Goal: Transaction & Acquisition: Purchase product/service

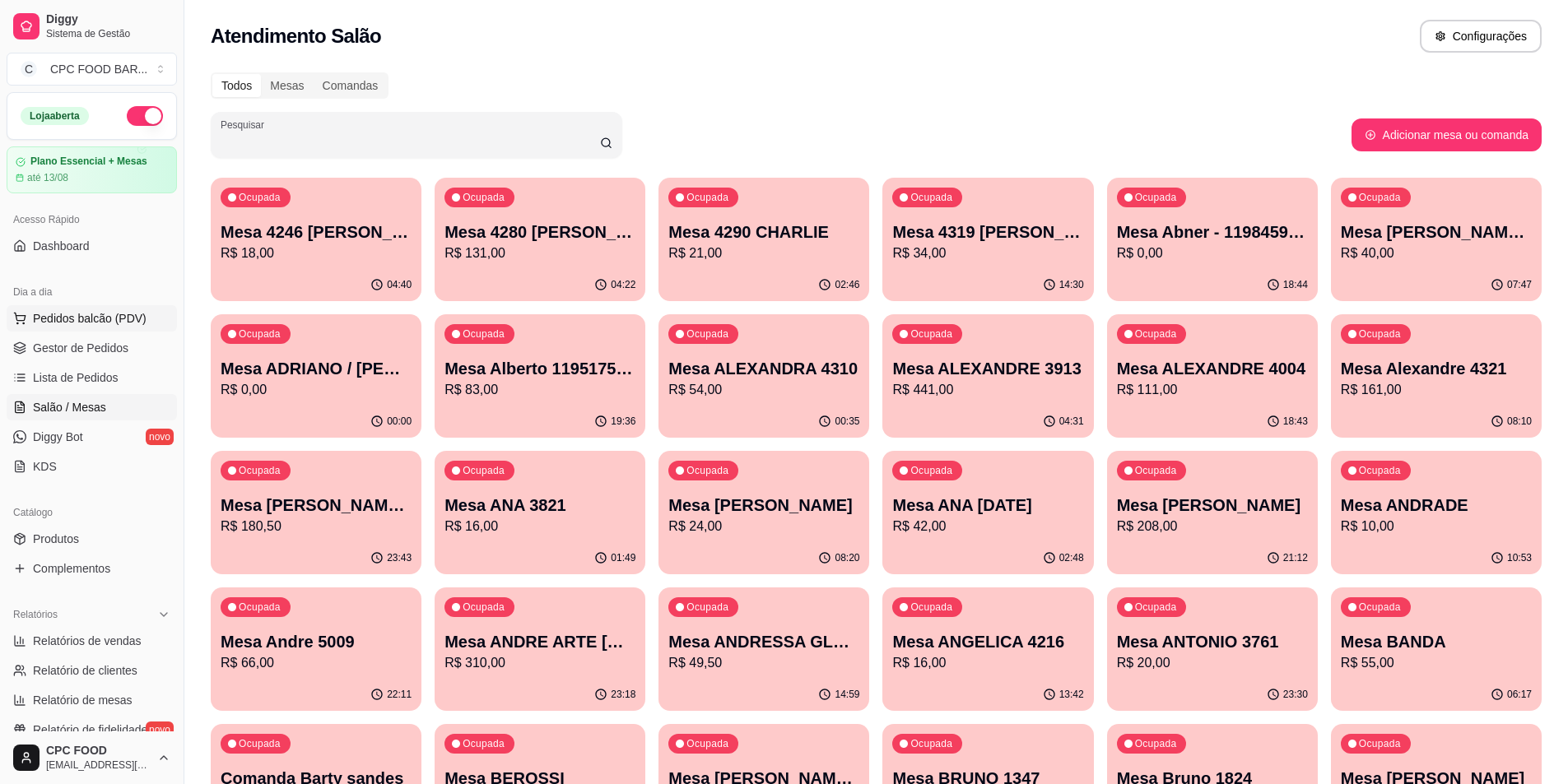
drag, startPoint x: 0, startPoint y: 0, endPoint x: 94, endPoint y: 310, distance: 323.9
click at [96, 312] on span "Pedidos balcão (PDV)" at bounding box center [89, 318] width 113 height 17
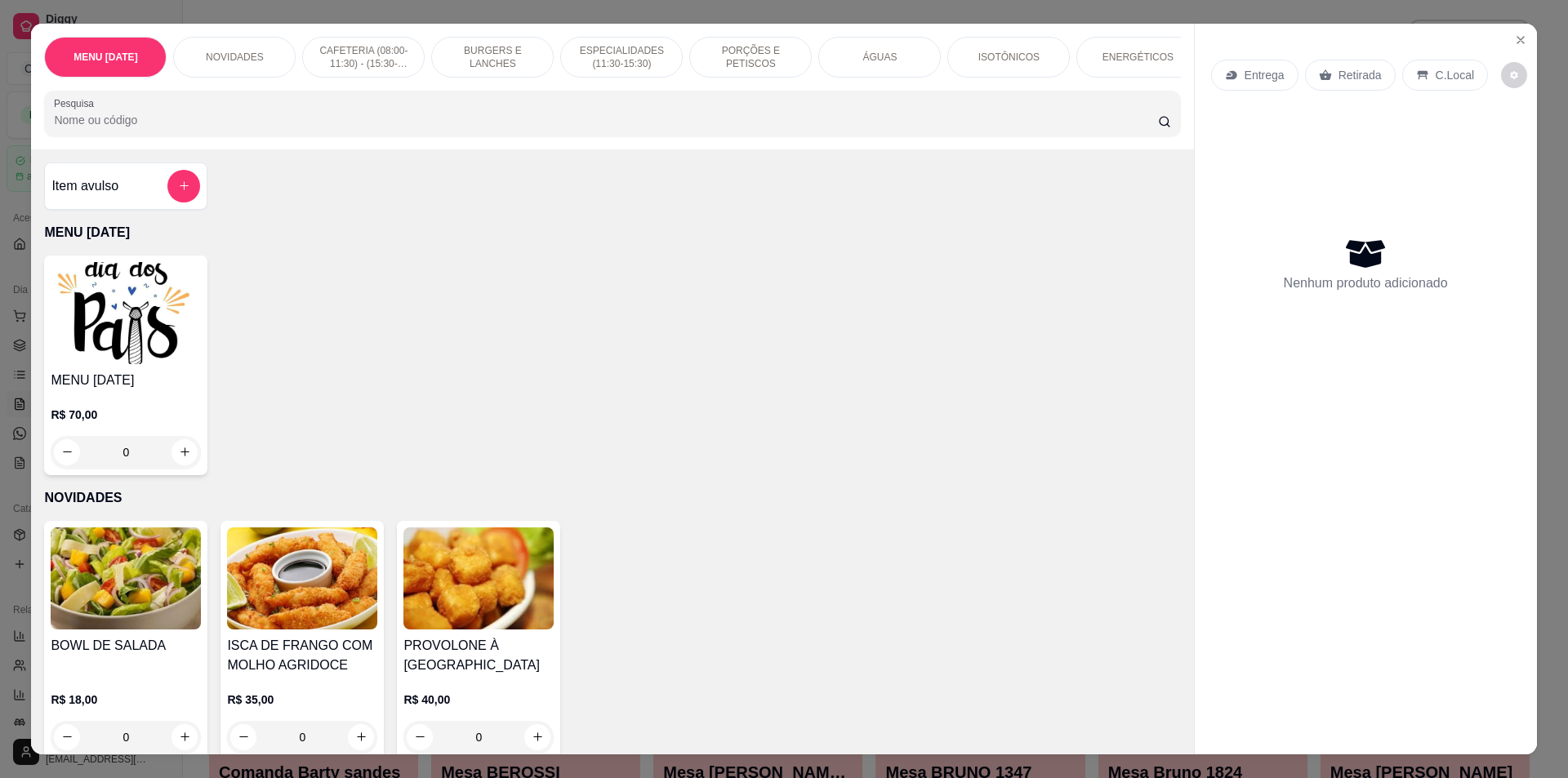
click at [190, 118] on div at bounding box center [612, 113] width 1116 height 33
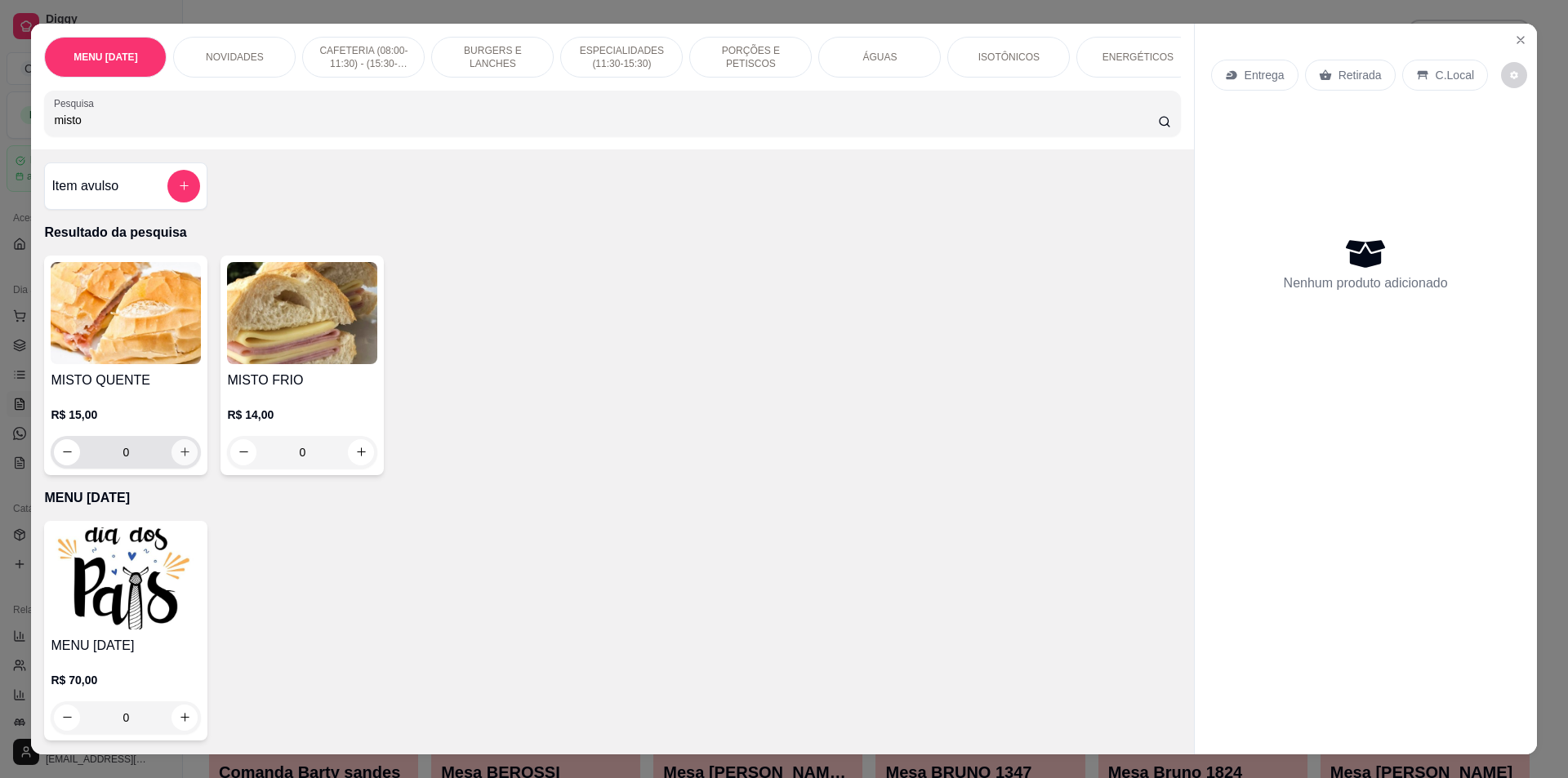
type input "misto"
click at [172, 463] on button "increase-product-quantity" at bounding box center [185, 451] width 25 height 25
type input "1"
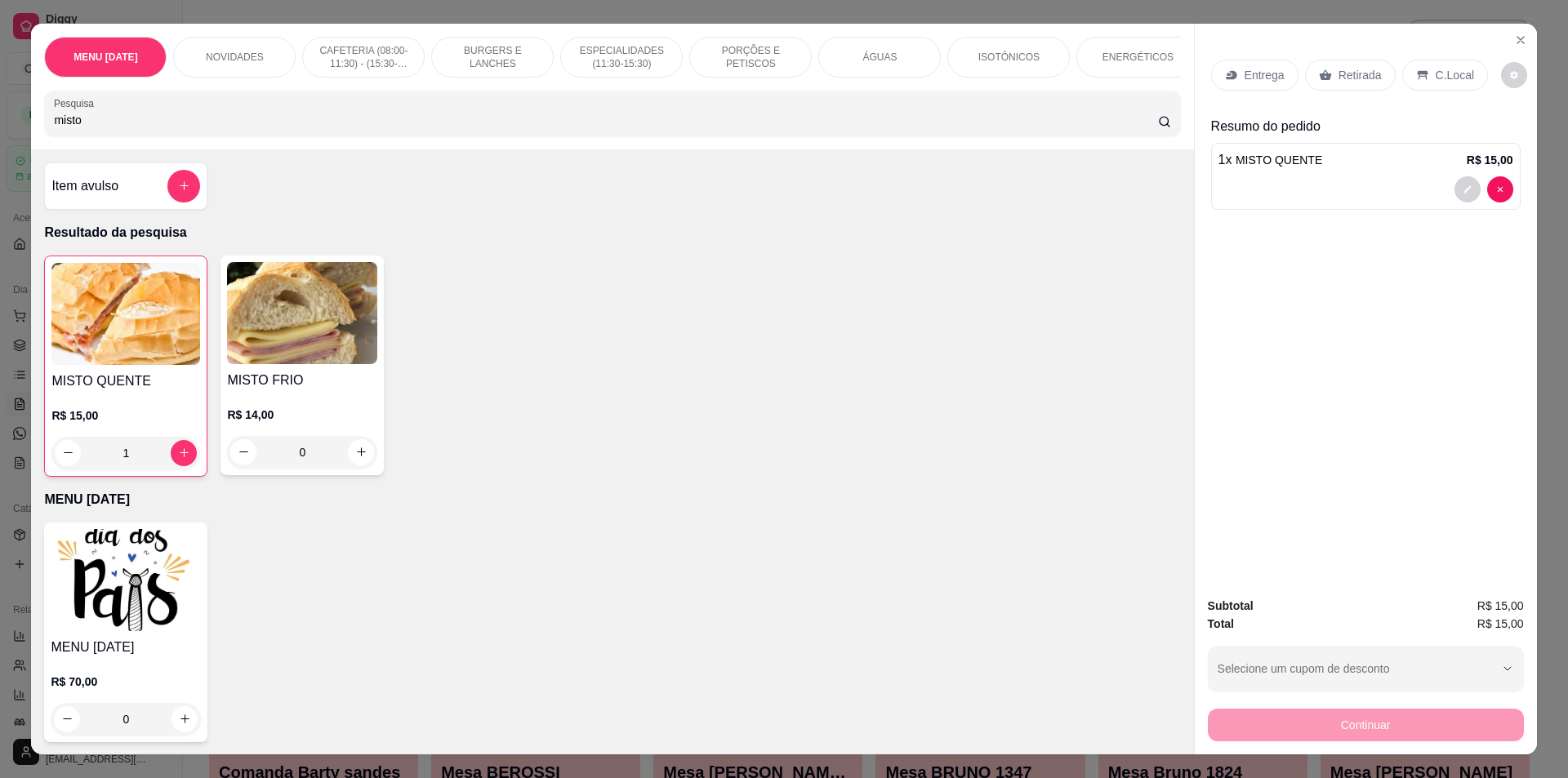
click at [375, 57] on p "CAFETERIA (08:00-11:30) - (15:30-18:00)" at bounding box center [363, 57] width 94 height 26
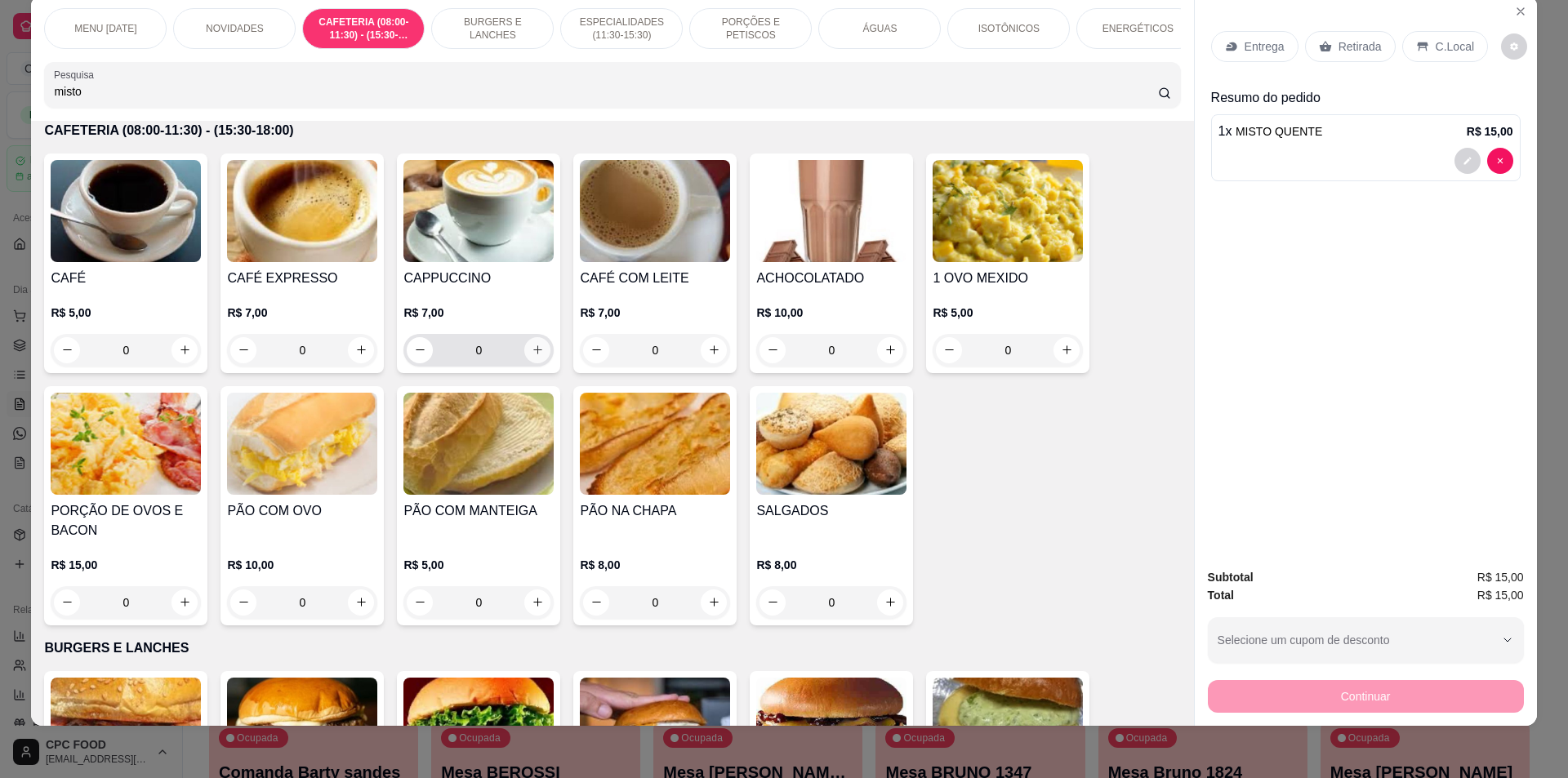
click at [534, 352] on button "increase-product-quantity" at bounding box center [538, 350] width 26 height 26
type input "1"
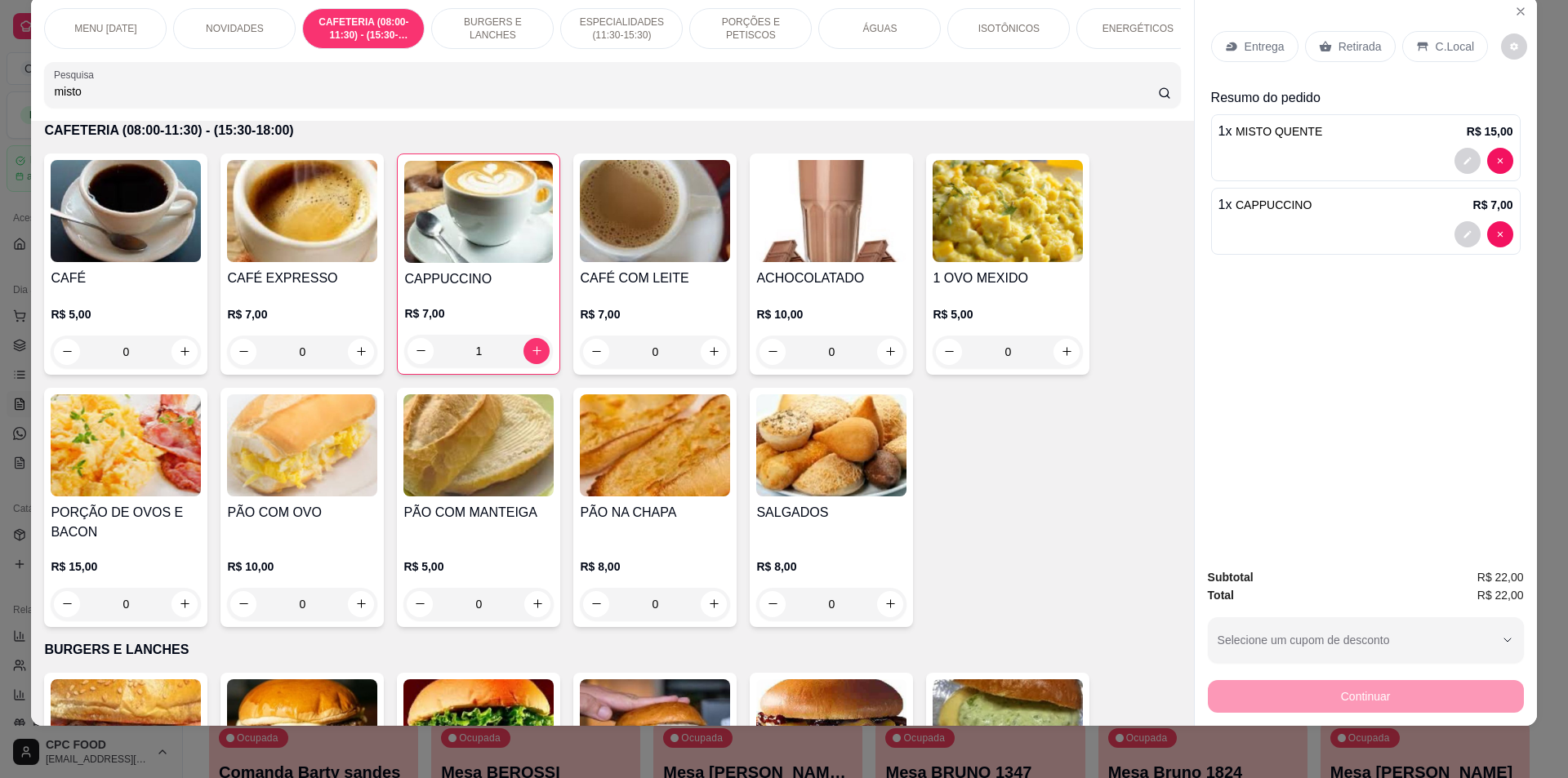
click at [1436, 48] on p "C.Local" at bounding box center [1455, 47] width 39 height 16
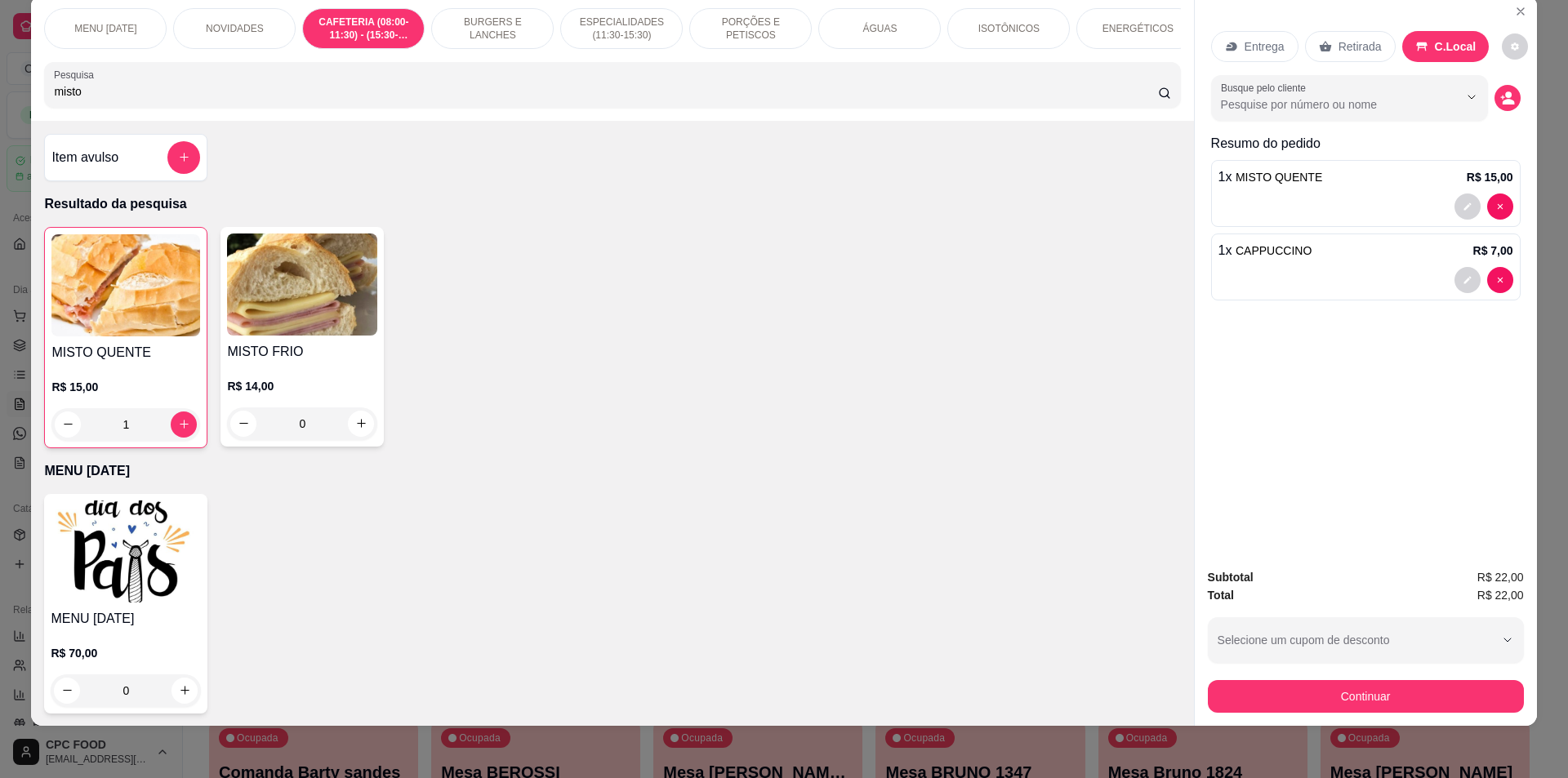
scroll to position [0, 0]
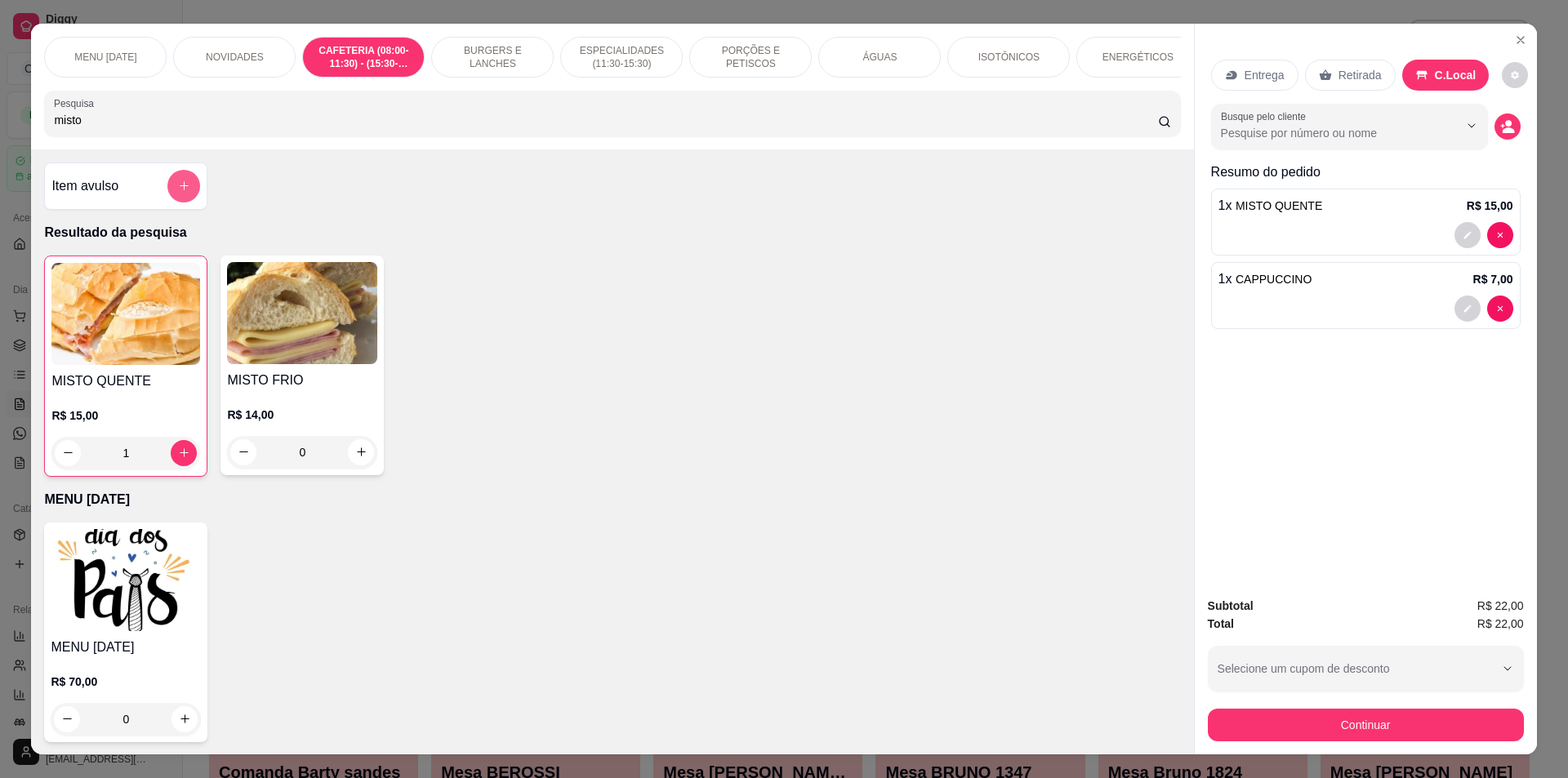
click at [180, 190] on icon "add-separate-item" at bounding box center [184, 185] width 9 height 9
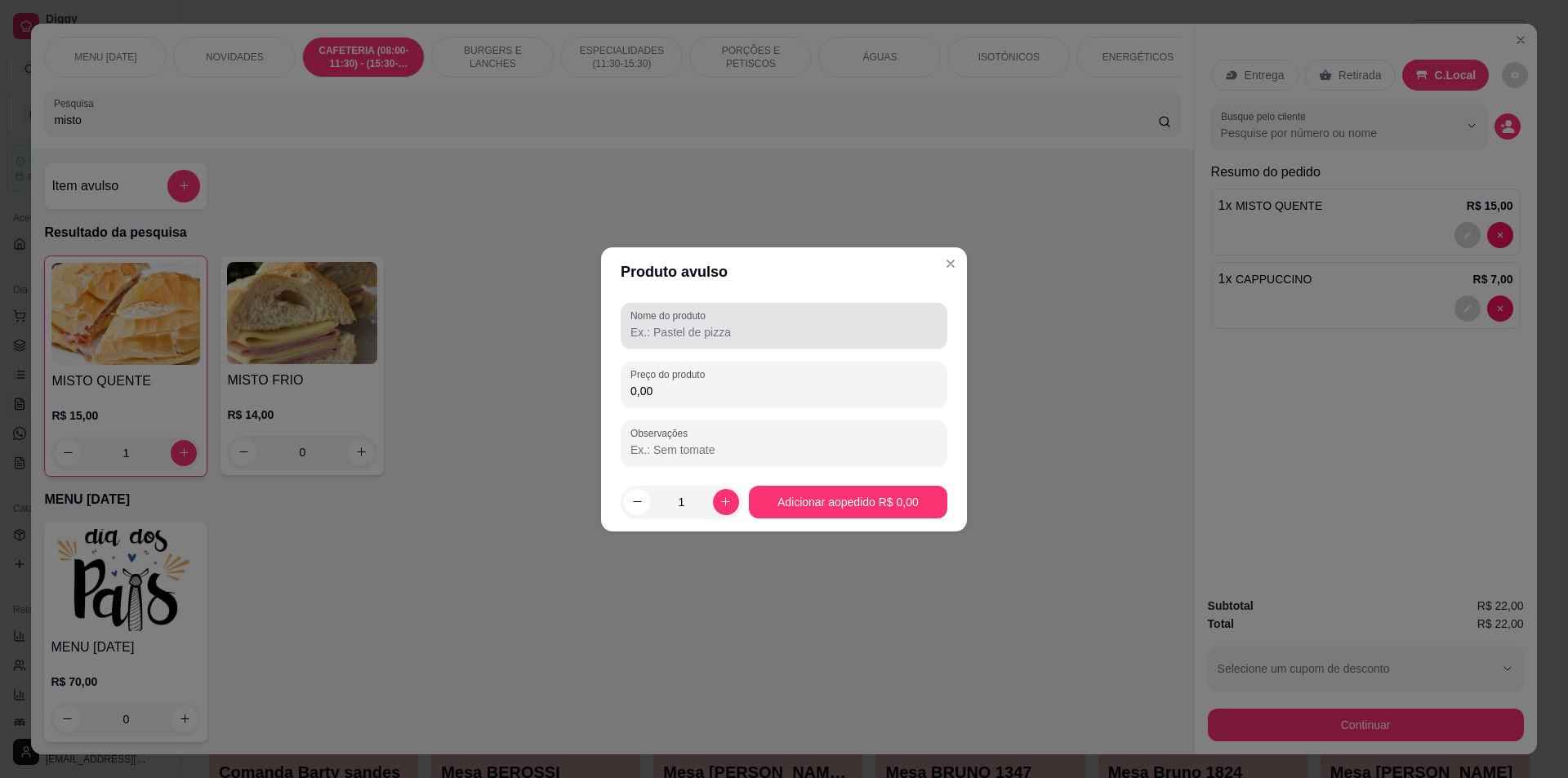
click at [713, 332] on input "Nome do produto" at bounding box center [784, 332] width 307 height 16
type input "morango do amor"
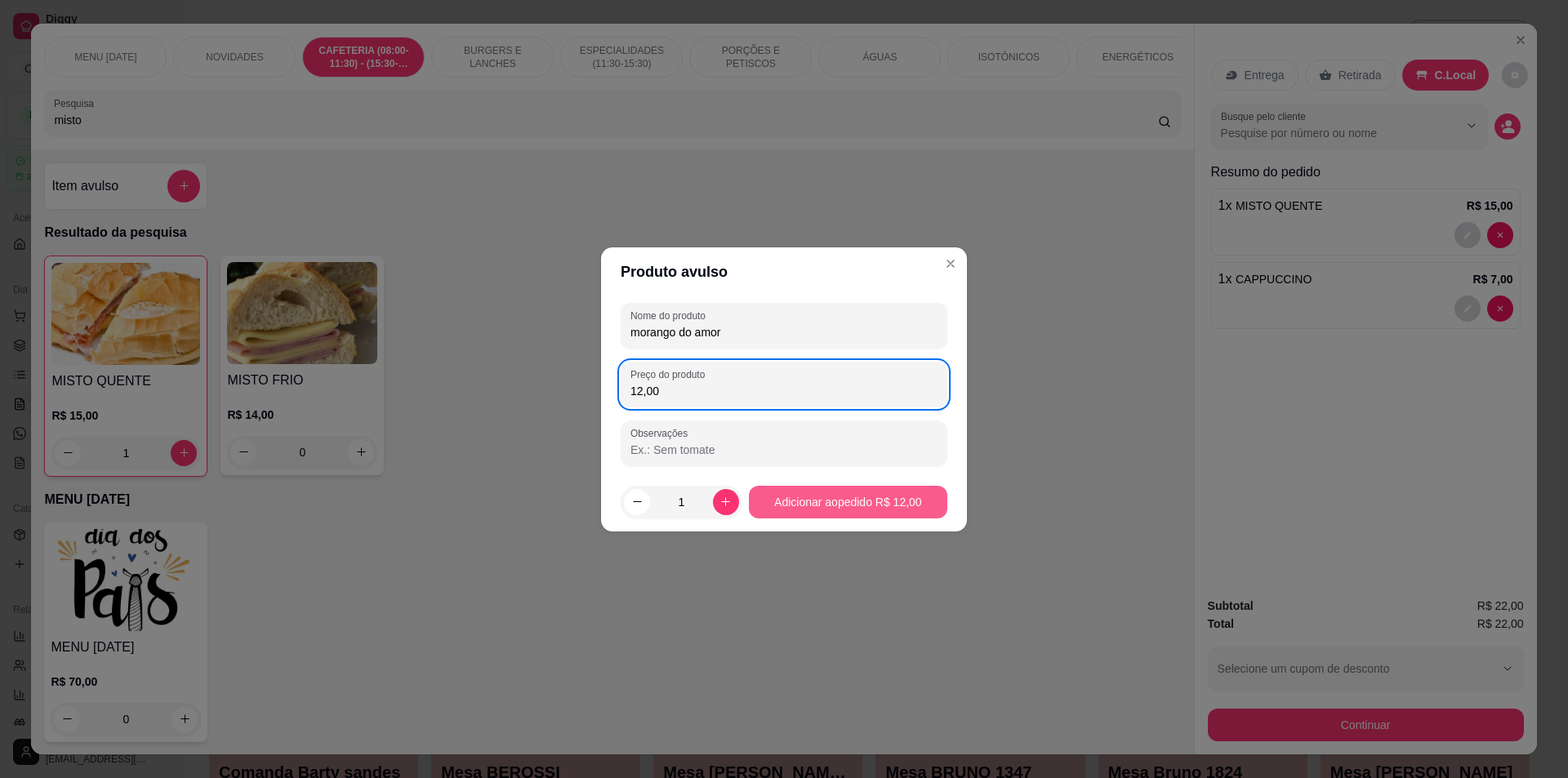
type input "12,00"
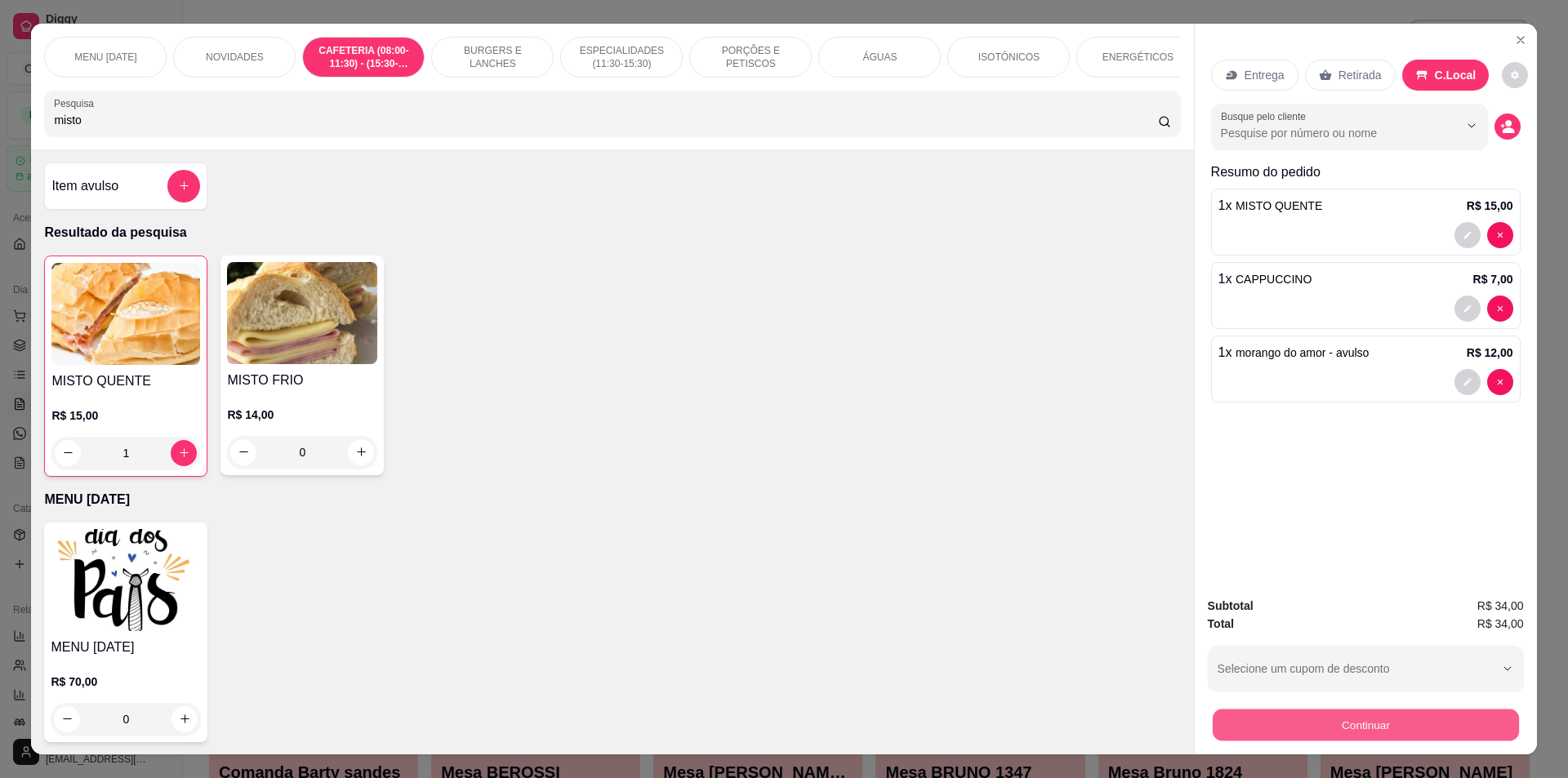
click at [1382, 723] on button "Continuar" at bounding box center [1364, 725] width 306 height 32
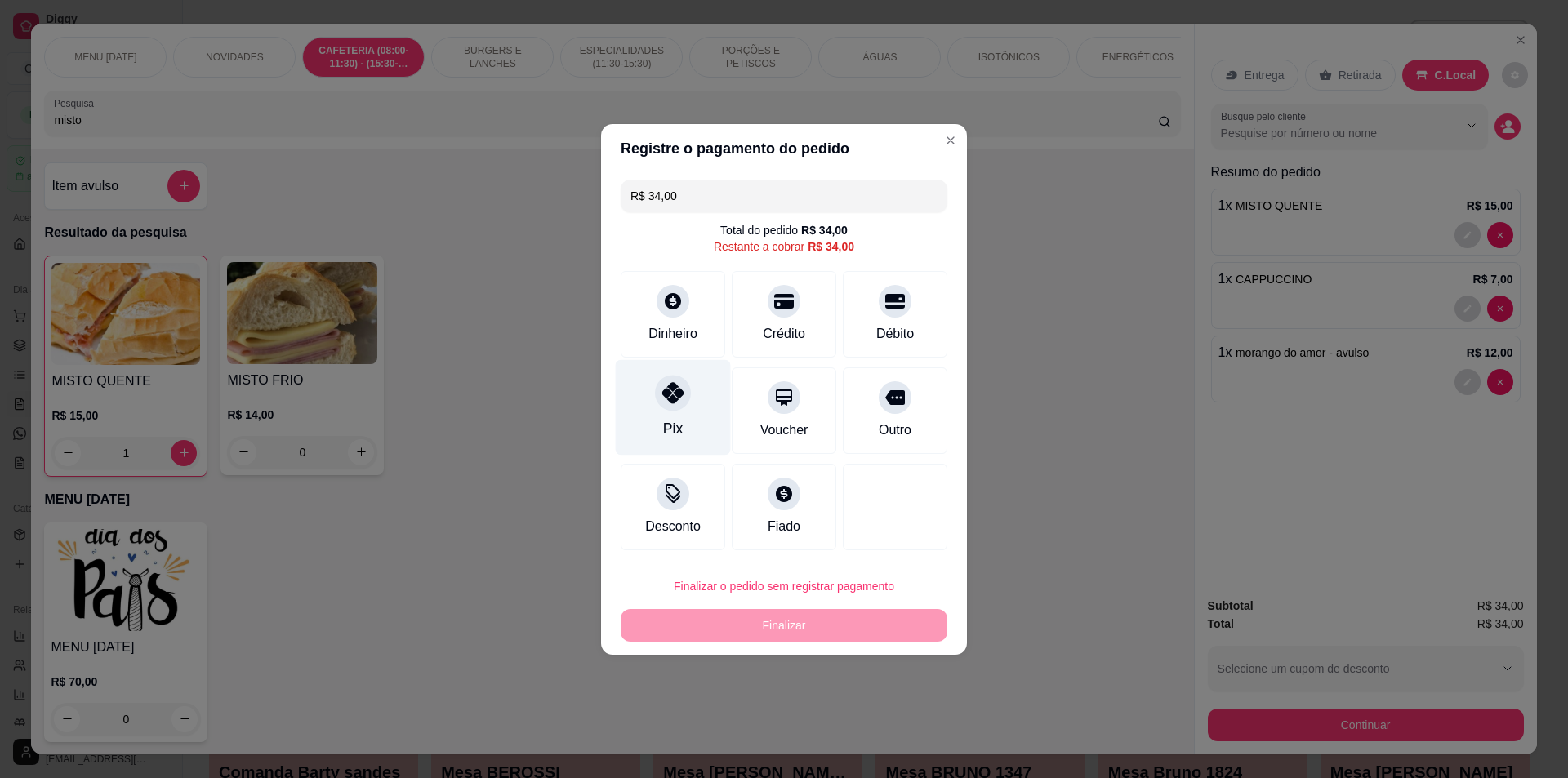
click at [685, 407] on div at bounding box center [673, 393] width 36 height 36
type input "R$ 0,00"
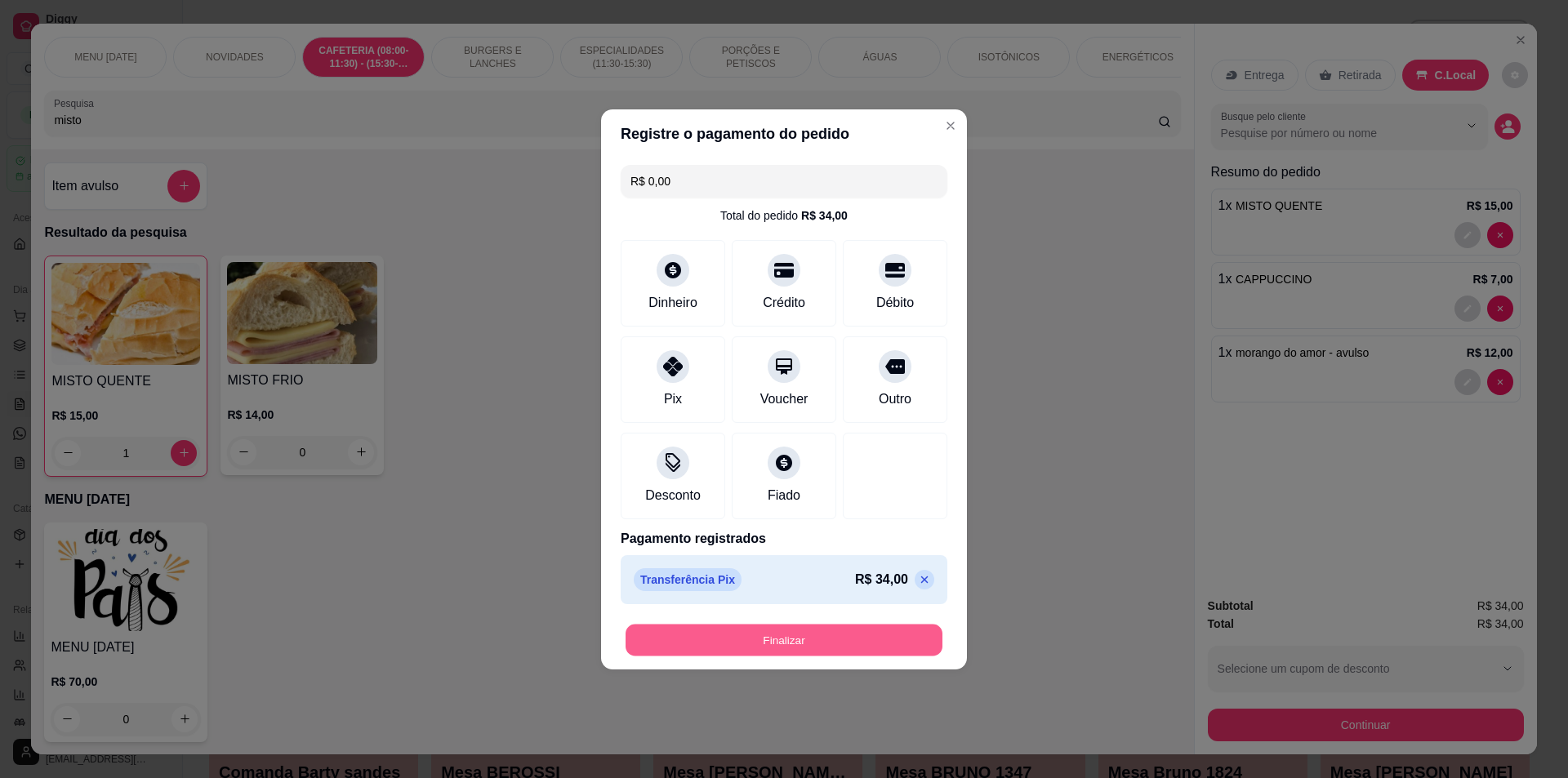
click at [716, 634] on button "Finalizar" at bounding box center [784, 639] width 317 height 32
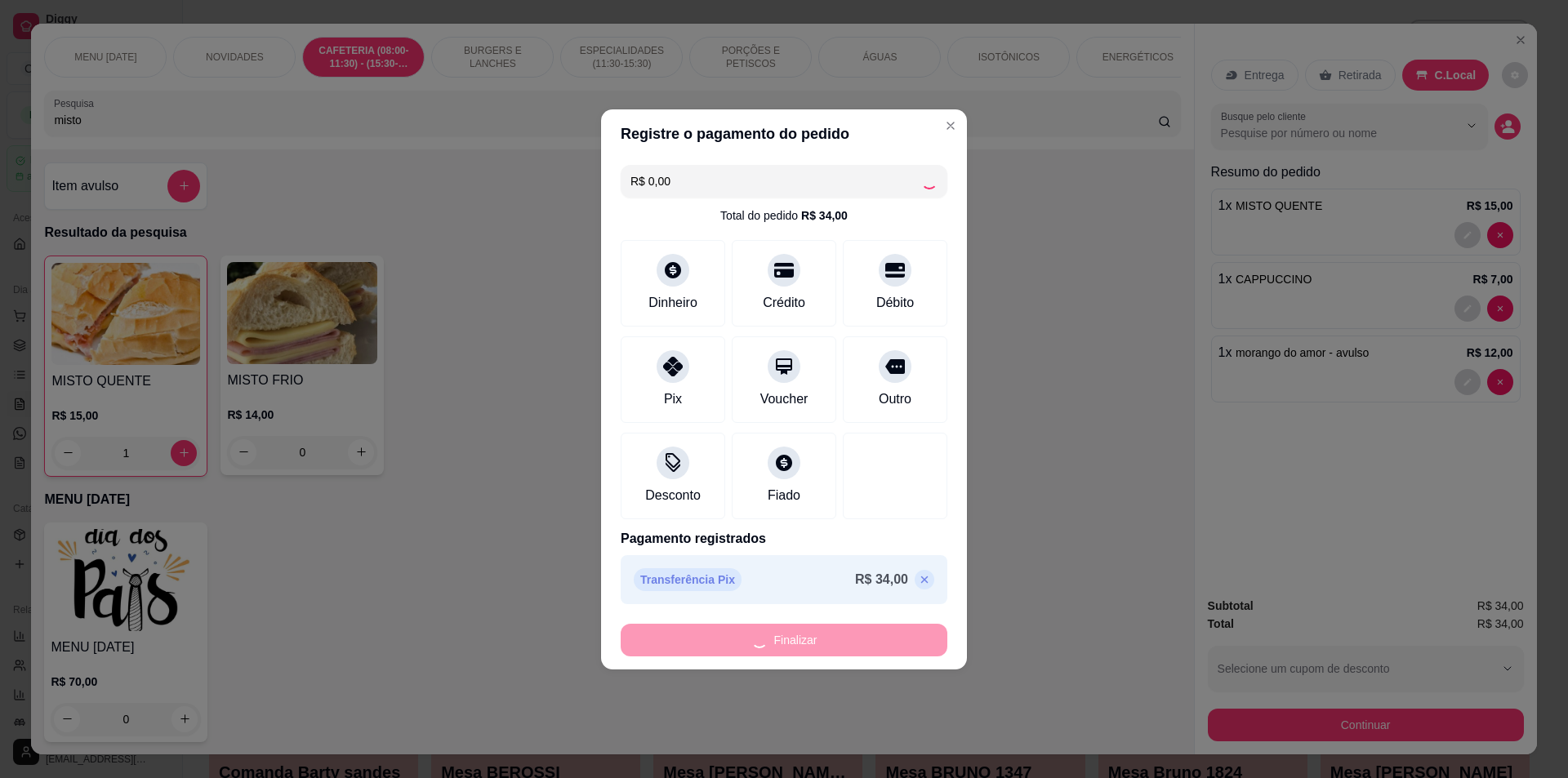
type input "0"
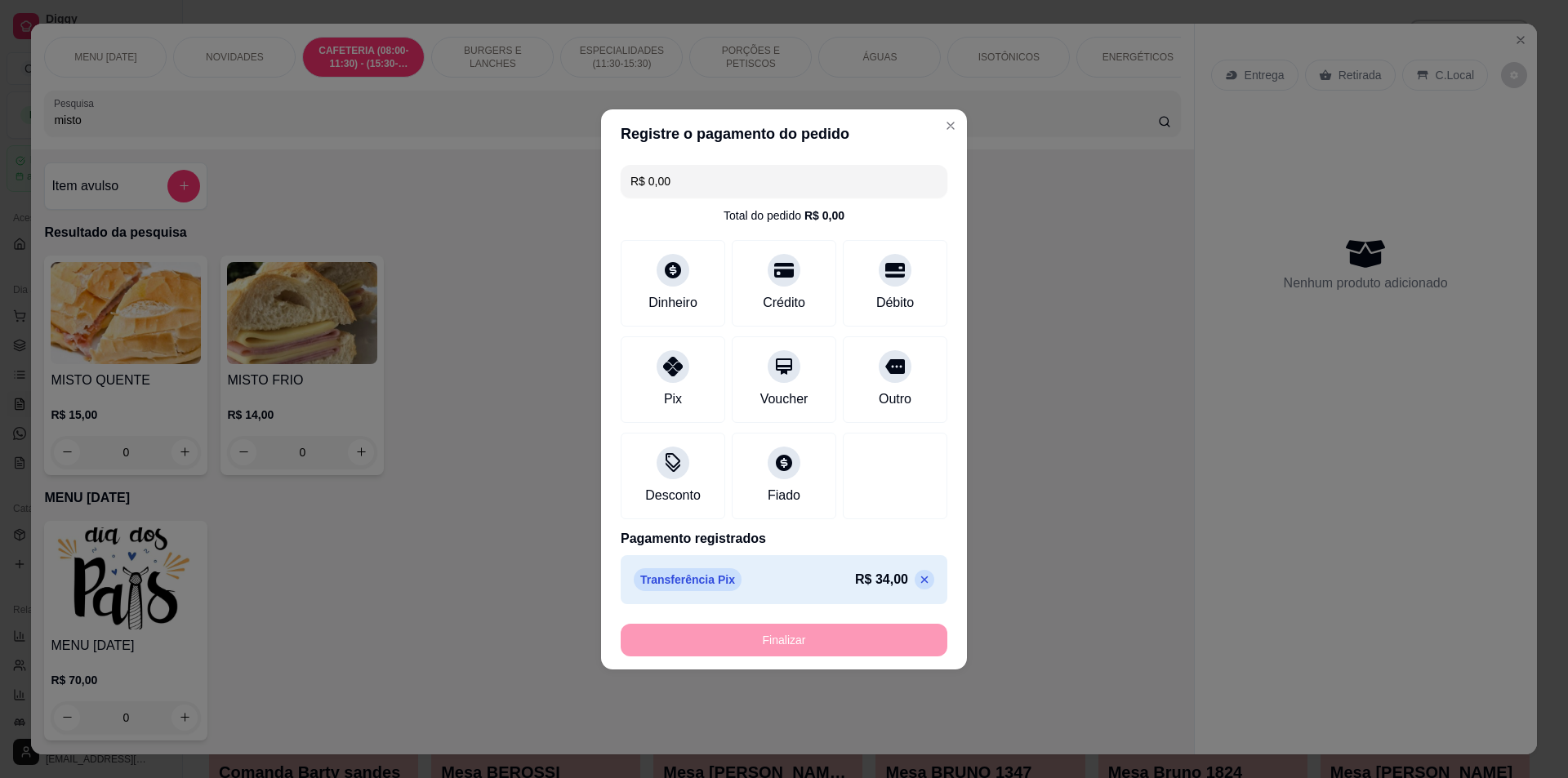
type input "-R$ 34,00"
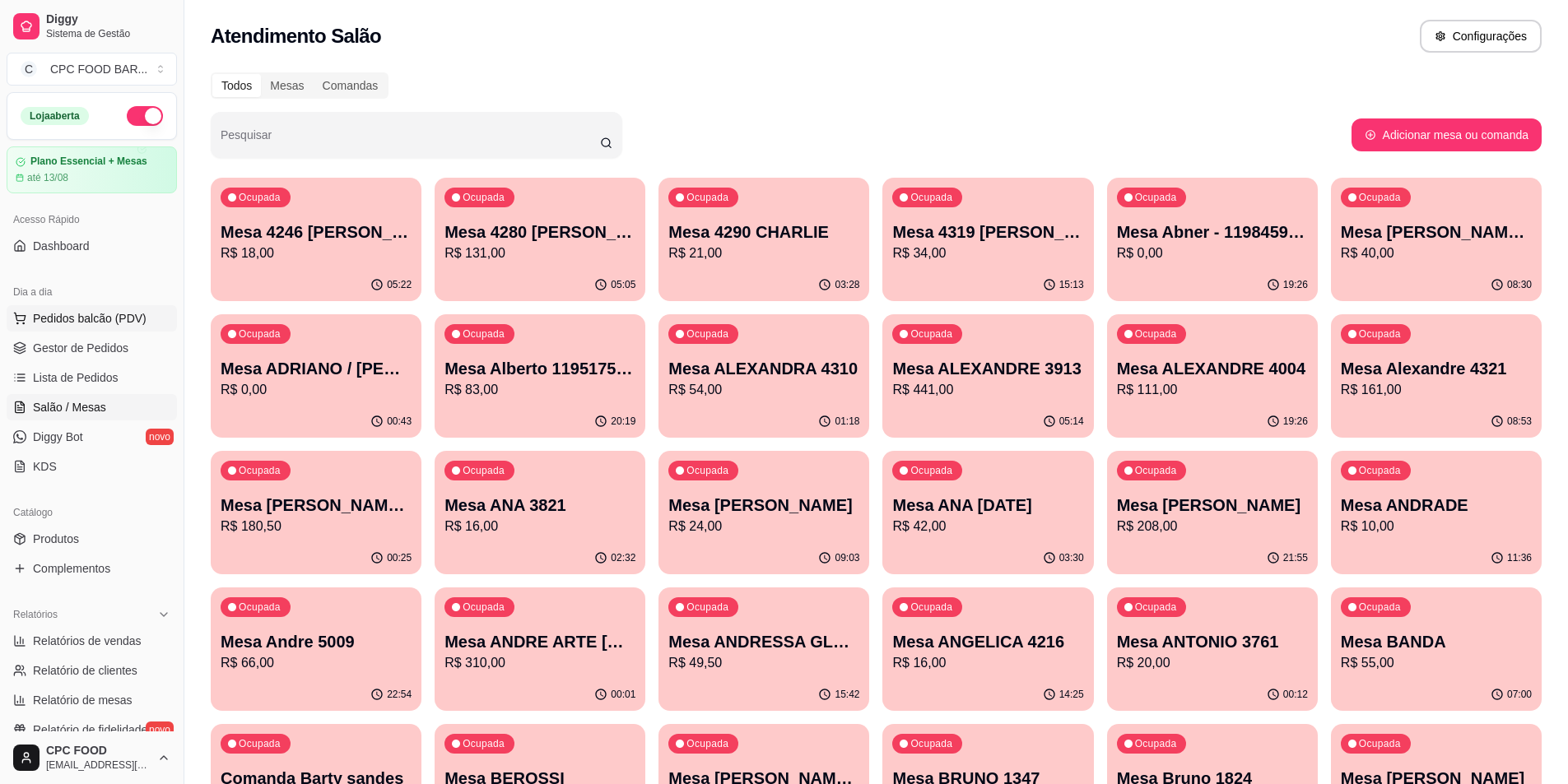
click at [118, 312] on span "Pedidos balcão (PDV)" at bounding box center [89, 318] width 113 height 17
click at [271, 145] on input "Pesquisar" at bounding box center [410, 141] width 380 height 17
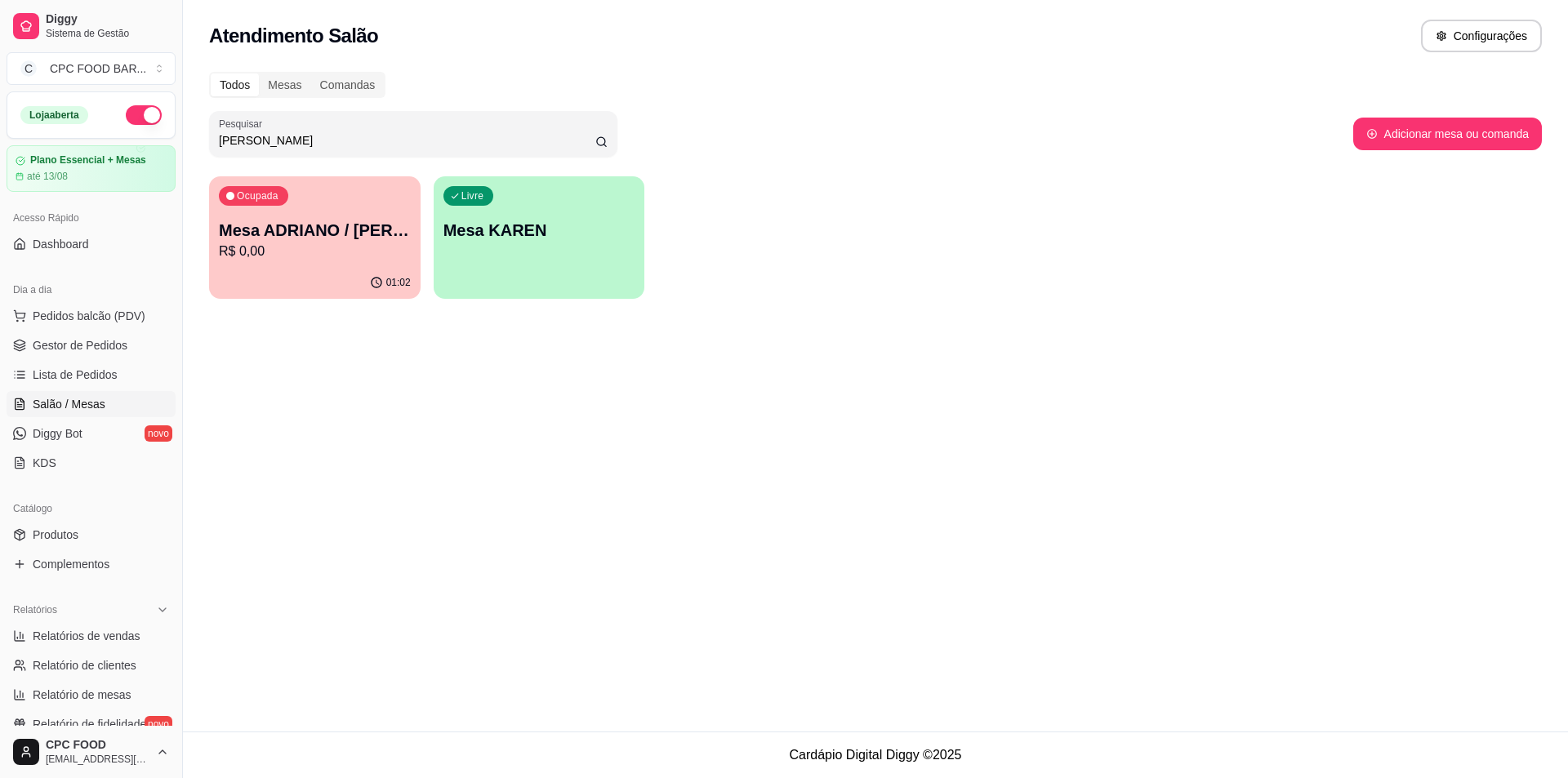
type input "[PERSON_NAME]"
click at [296, 229] on p "Mesa ADRIANO / [PERSON_NAME] 3940" at bounding box center [315, 231] width 186 height 22
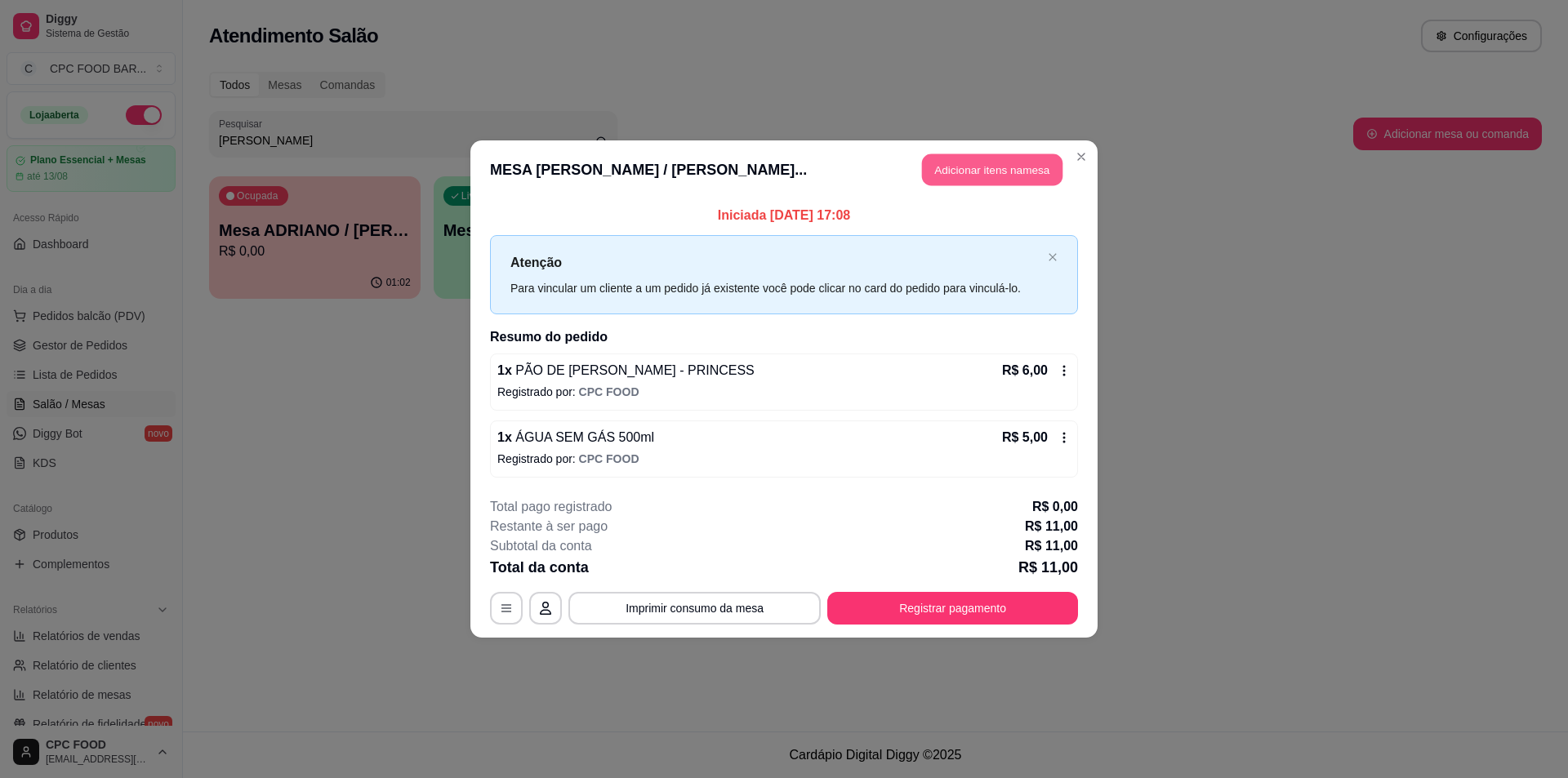
click at [965, 172] on button "Adicionar itens na mesa" at bounding box center [992, 170] width 140 height 32
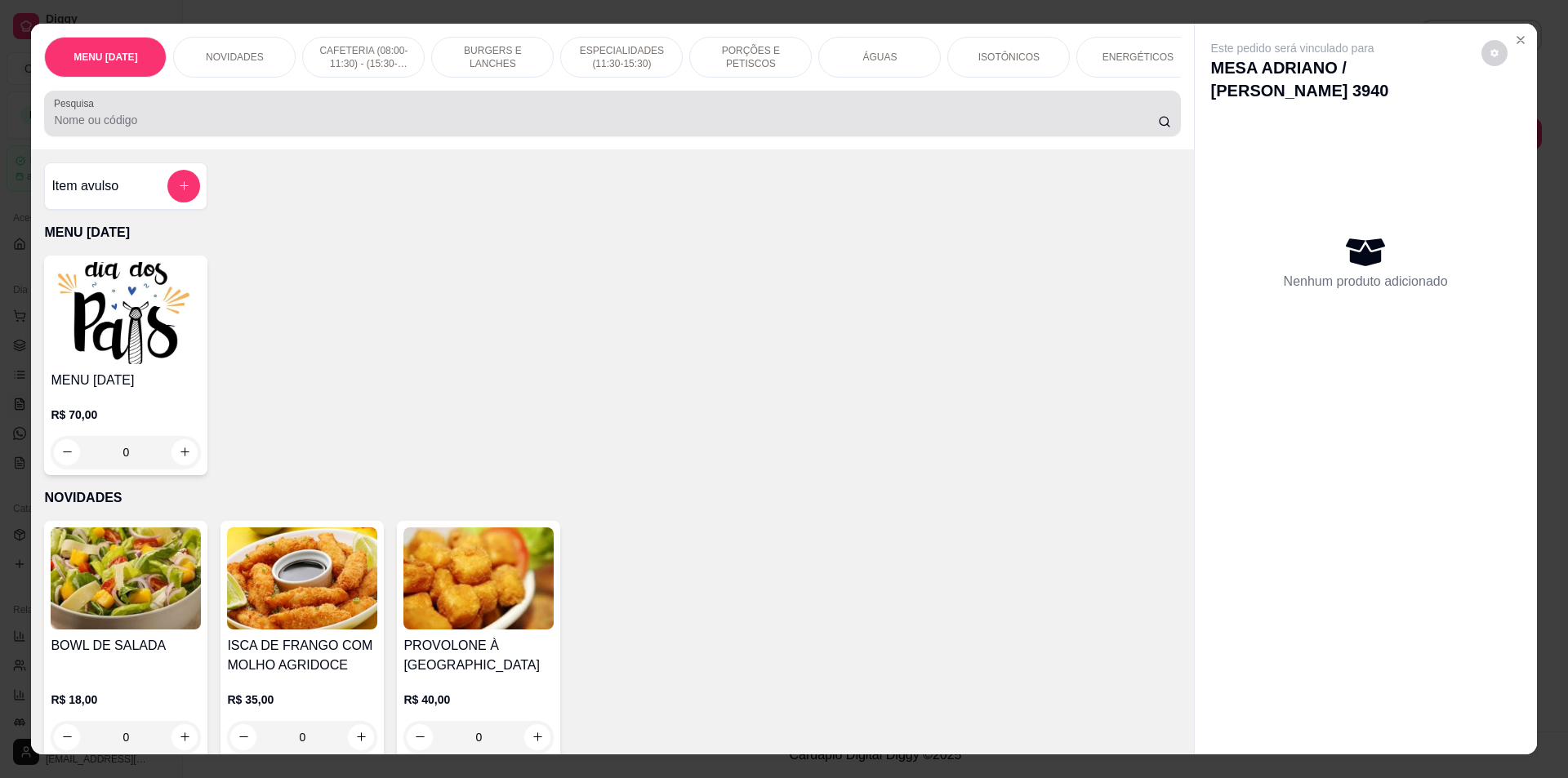
click at [513, 128] on input "Pesquisa" at bounding box center [606, 120] width 1103 height 16
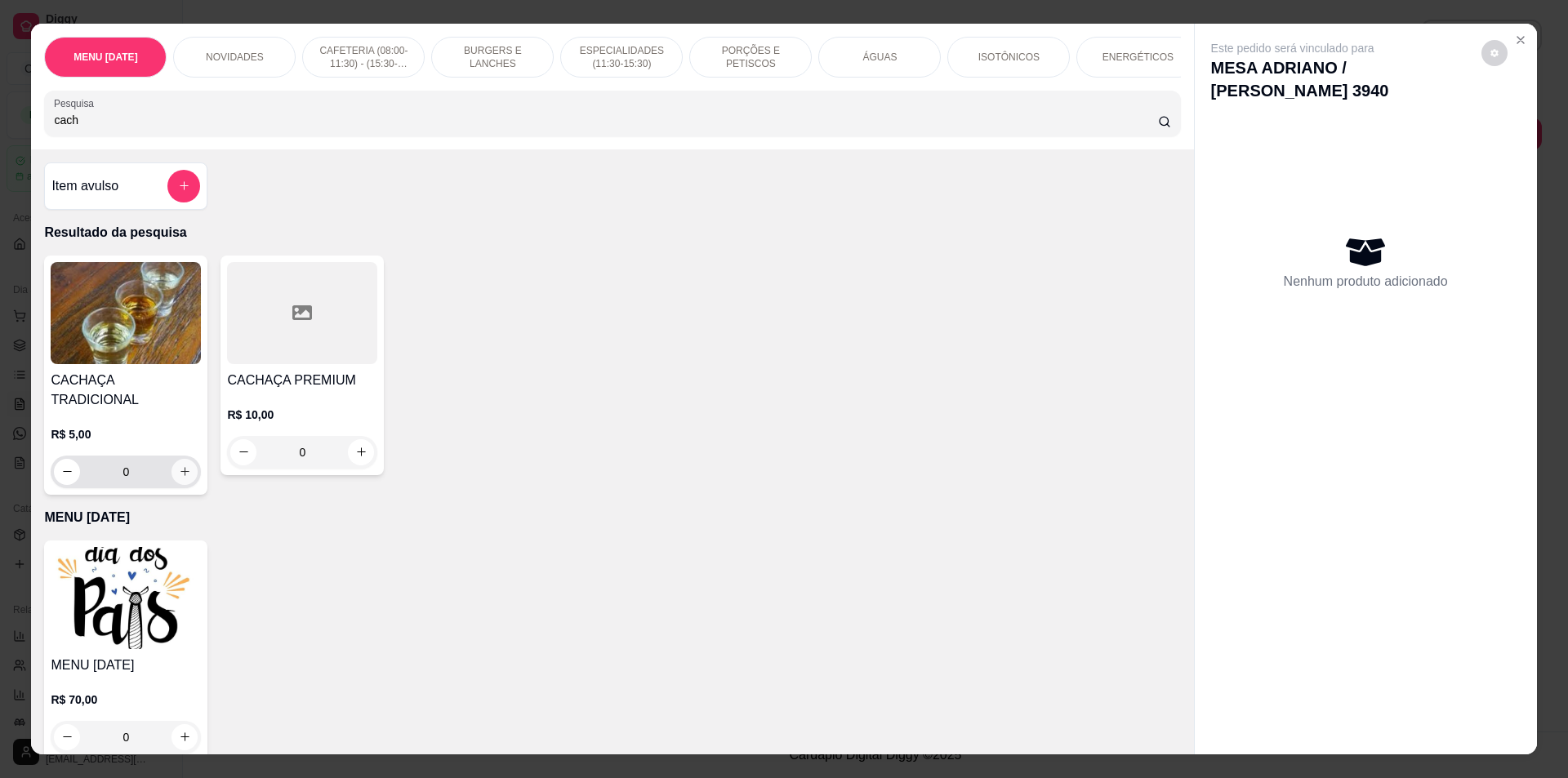
type input "cach"
click at [172, 463] on button "increase-product-quantity" at bounding box center [185, 472] width 26 height 26
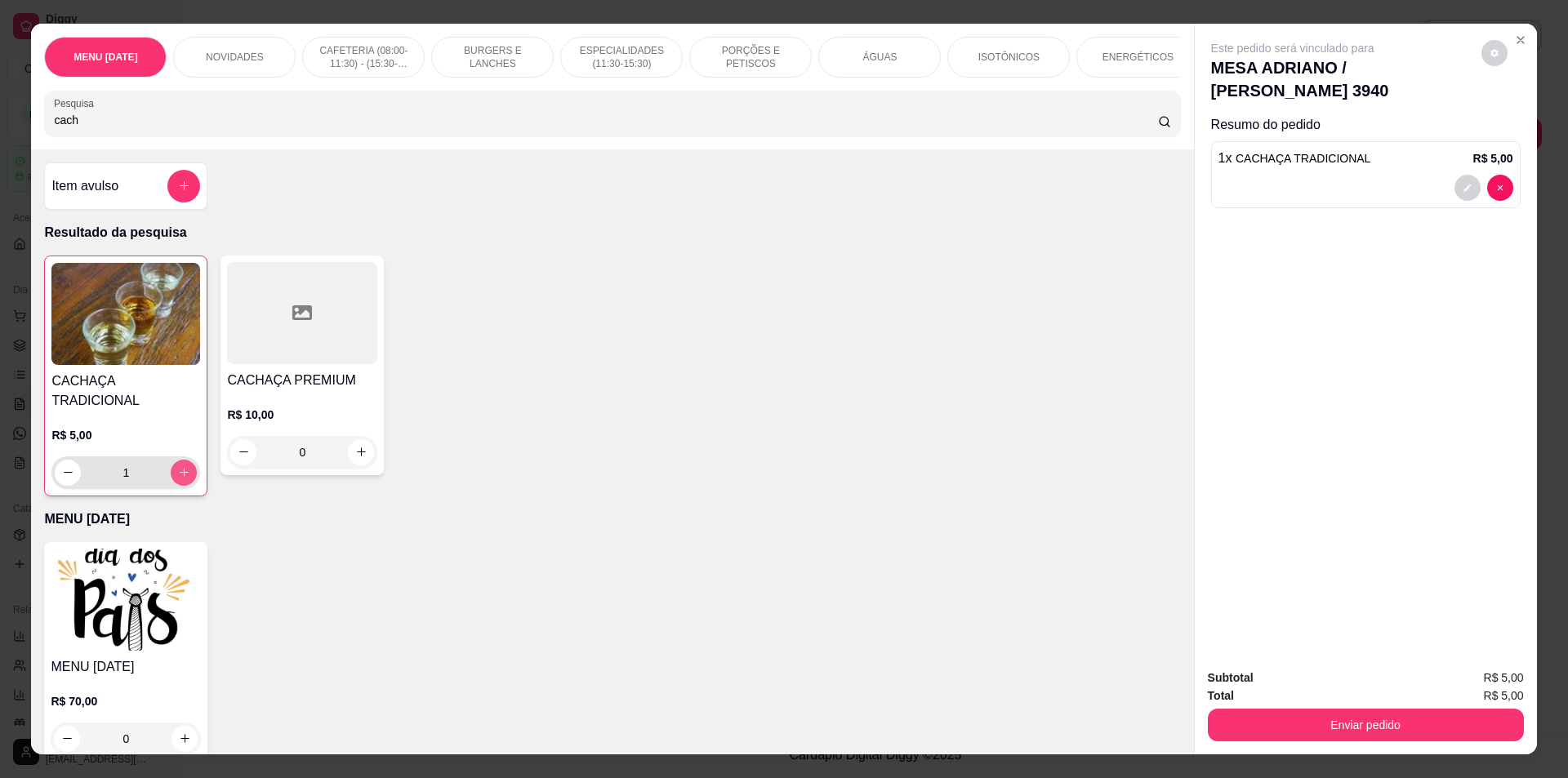
type input "1"
click at [178, 466] on icon "increase-product-quantity" at bounding box center [184, 472] width 12 height 12
type input "2"
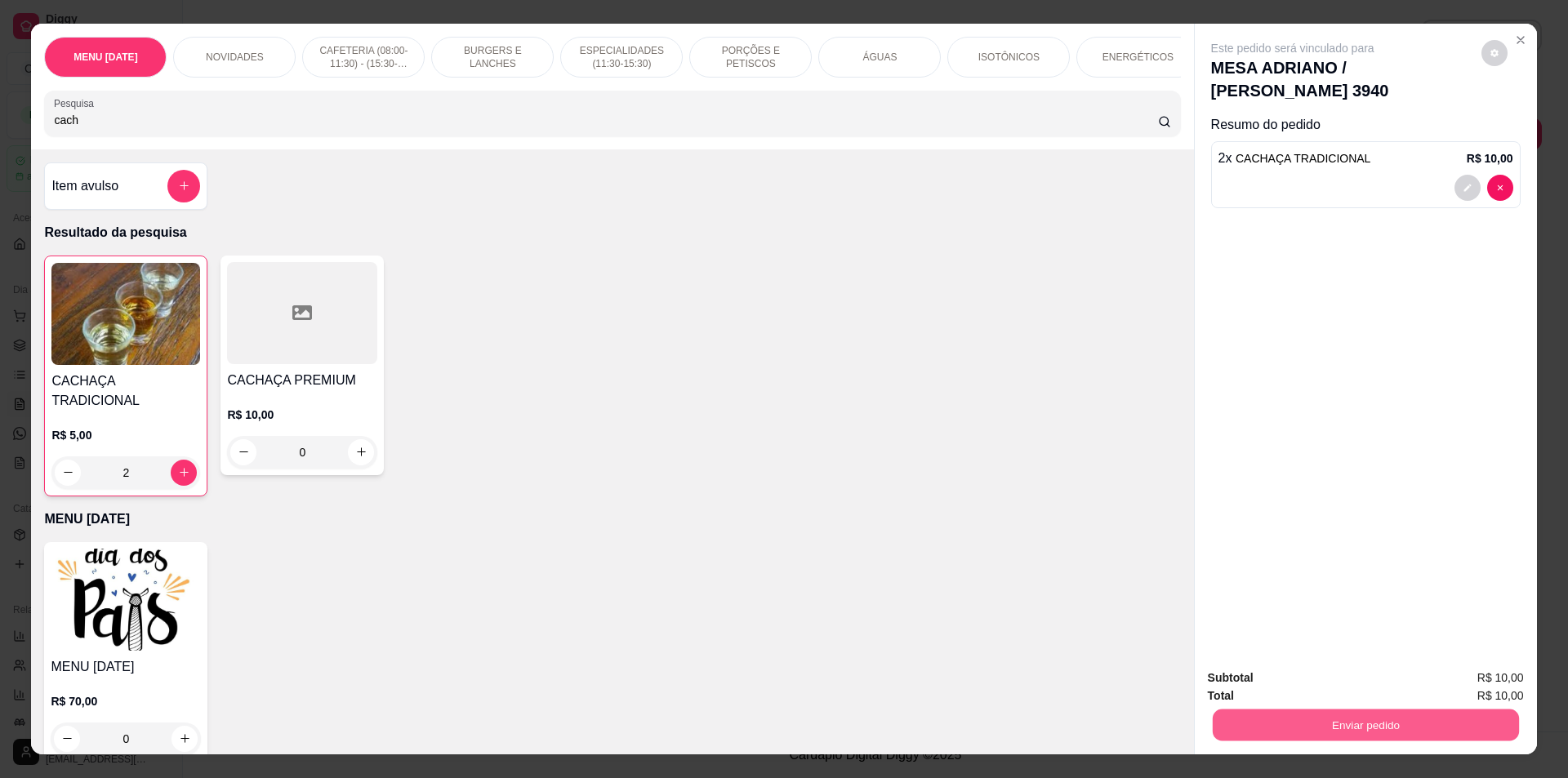
click at [1319, 724] on button "Enviar pedido" at bounding box center [1364, 725] width 306 height 32
click at [1315, 685] on button "Não registrar e enviar pedido" at bounding box center [1311, 686] width 170 height 31
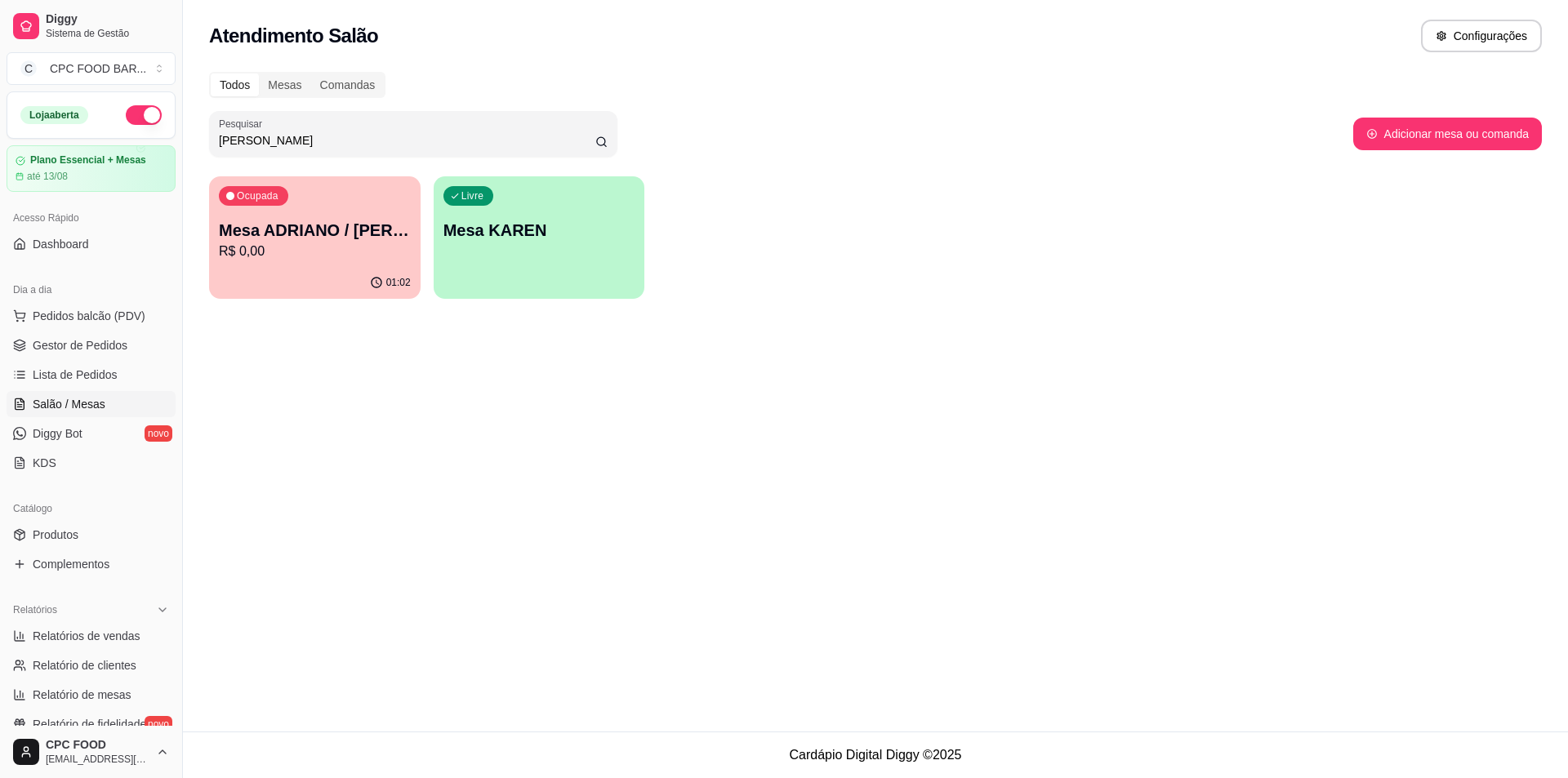
drag, startPoint x: 1319, startPoint y: 698, endPoint x: 502, endPoint y: 533, distance: 833.5
click at [502, 533] on div "Atendimento Salão Configurações Todos Mesas Comandas Pesquisar karen Adicionar …" at bounding box center [875, 365] width 1385 height 731
click at [342, 259] on p "R$ 0,00" at bounding box center [315, 251] width 192 height 20
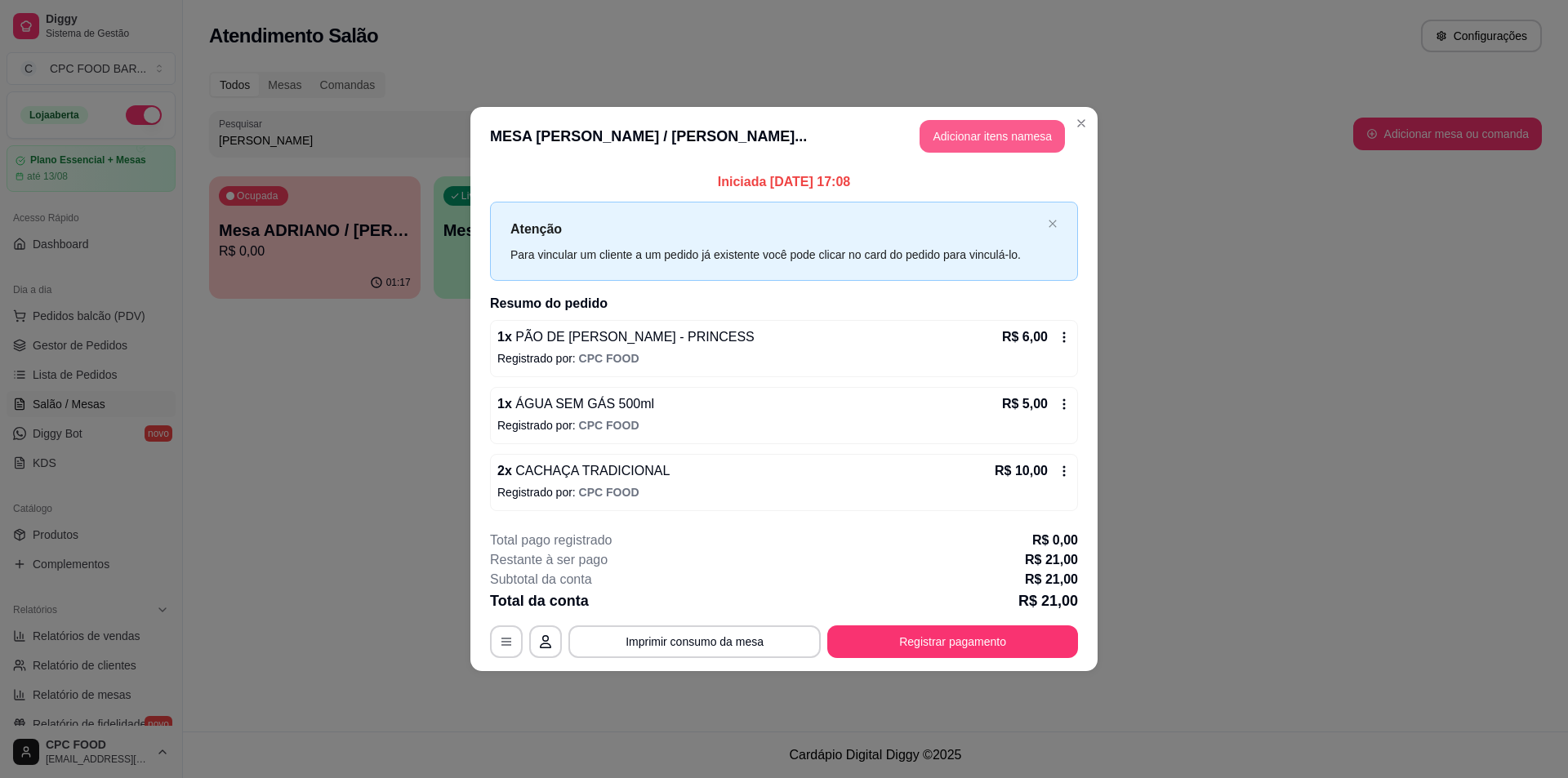
click at [965, 126] on button "Adicionar itens na mesa" at bounding box center [992, 136] width 145 height 33
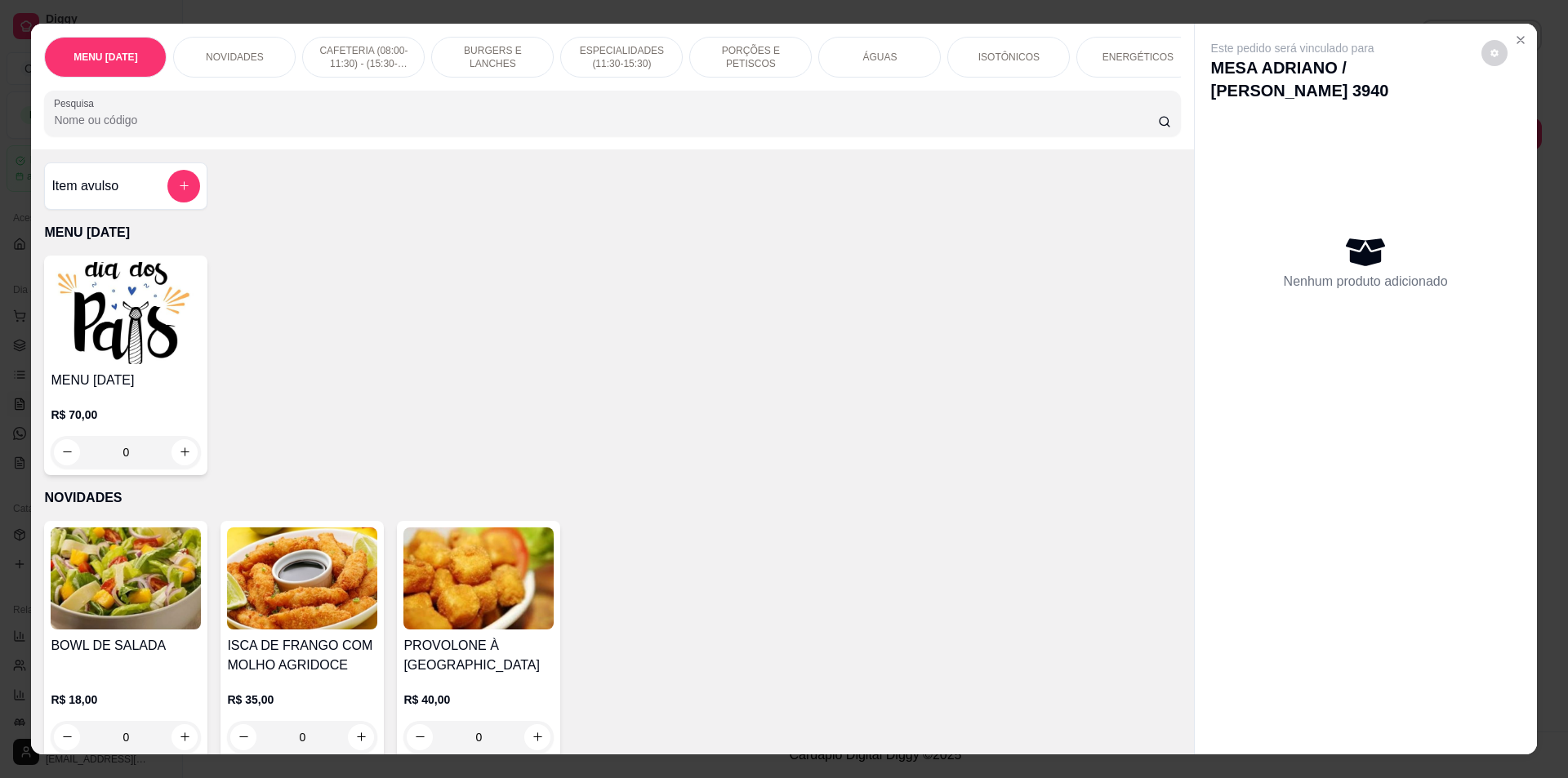
click at [532, 127] on input "Pesquisa" at bounding box center [606, 120] width 1103 height 16
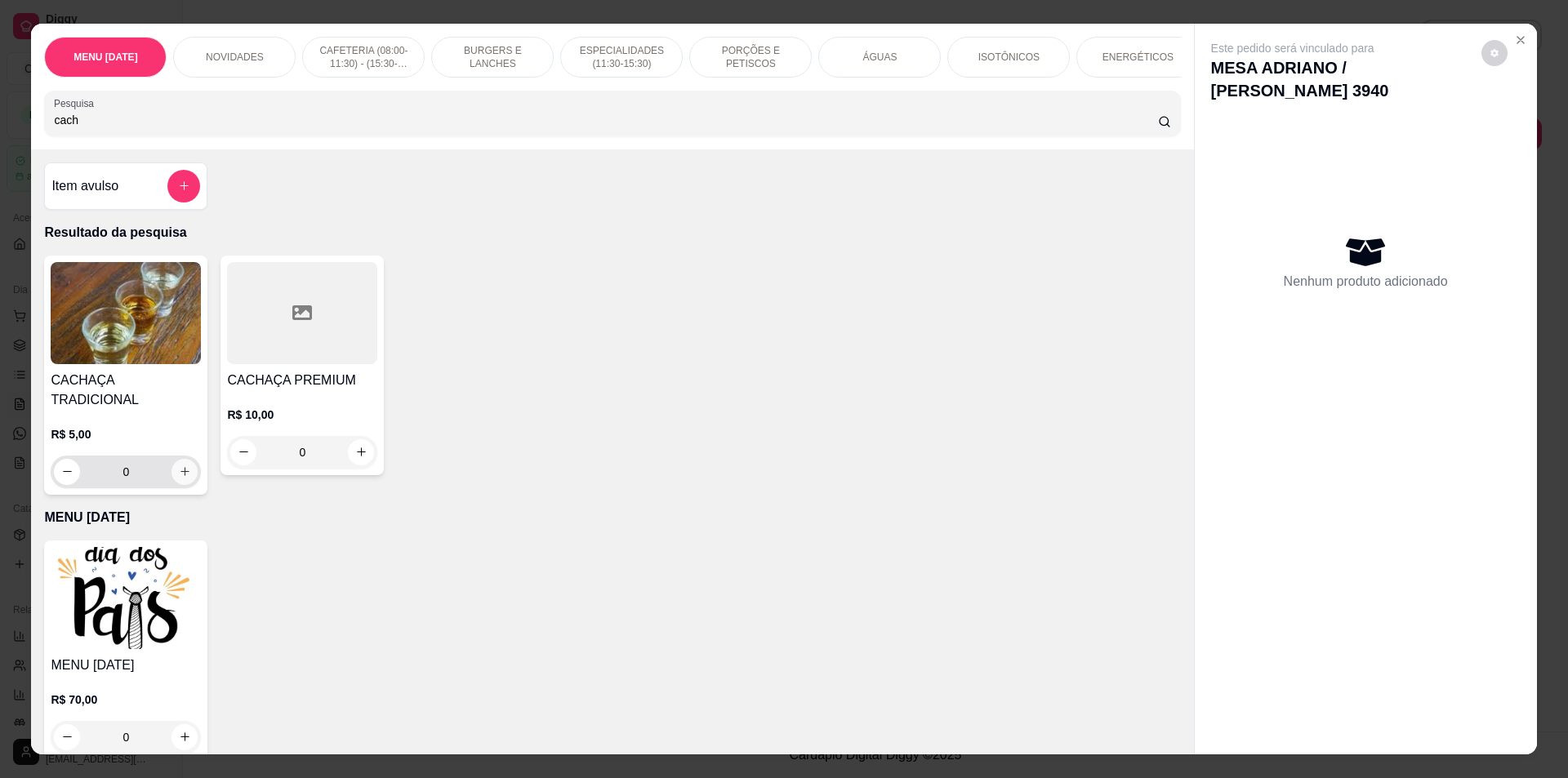
type input "cach"
click at [179, 465] on icon "increase-product-quantity" at bounding box center [185, 471] width 12 height 12
type input "1"
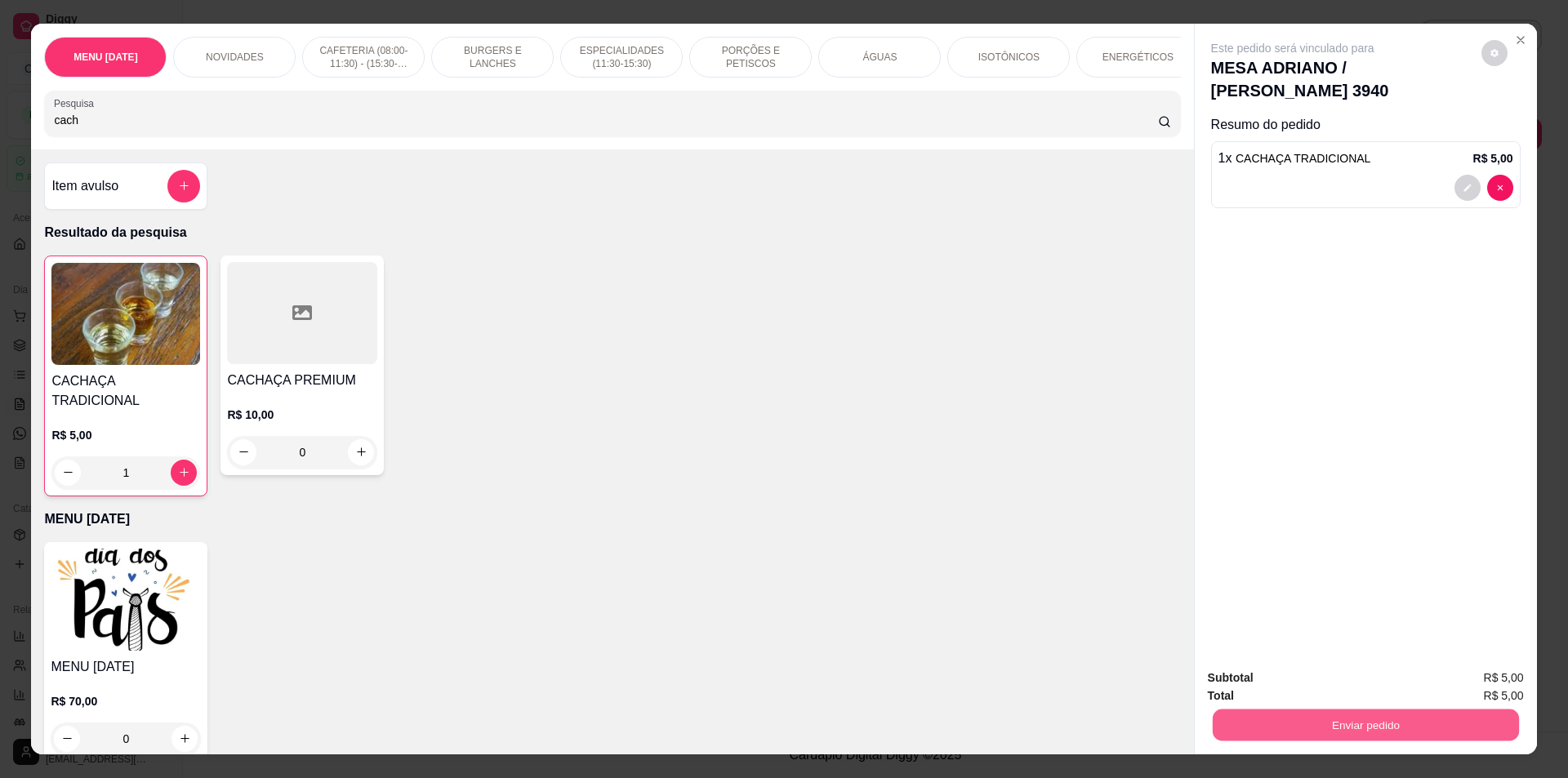
click at [1276, 725] on button "Enviar pedido" at bounding box center [1364, 725] width 306 height 32
click at [1289, 682] on button "Não registrar e enviar pedido" at bounding box center [1311, 685] width 170 height 31
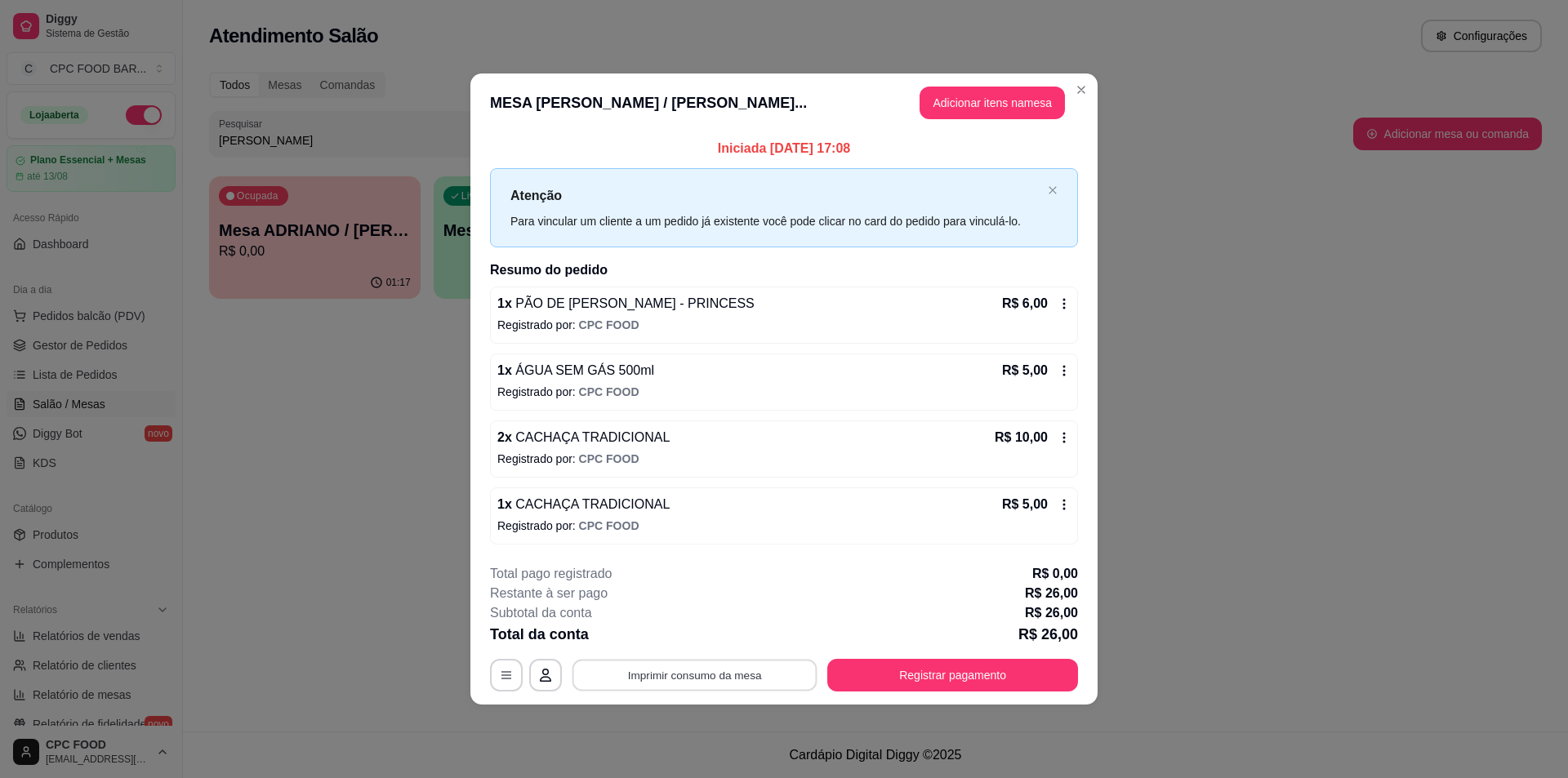
click at [693, 678] on button "Imprimir consumo da mesa" at bounding box center [695, 675] width 245 height 32
click at [972, 669] on button "Registrar pagamento" at bounding box center [953, 675] width 243 height 32
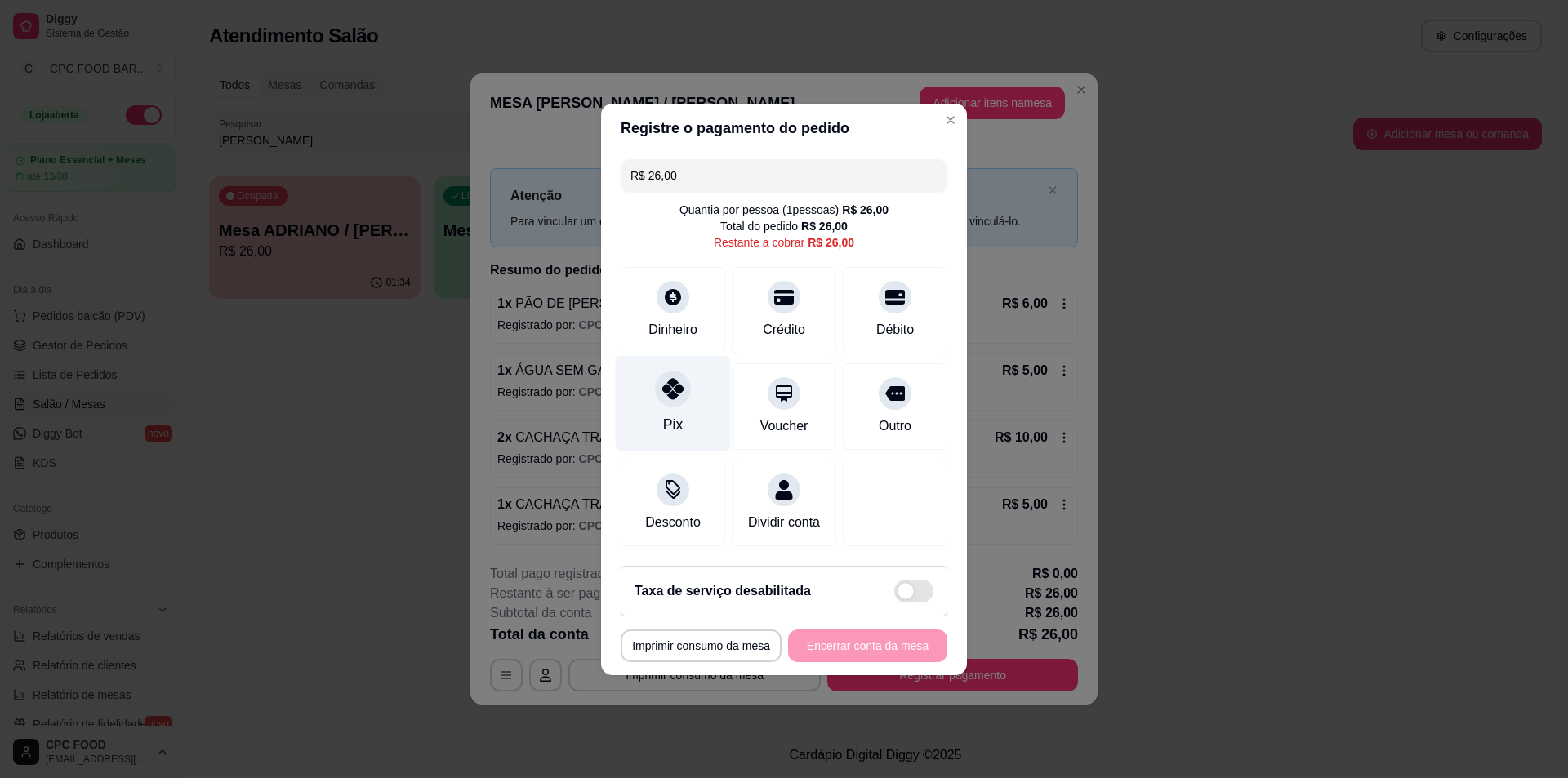
click at [673, 363] on div "Pix" at bounding box center [673, 403] width 115 height 95
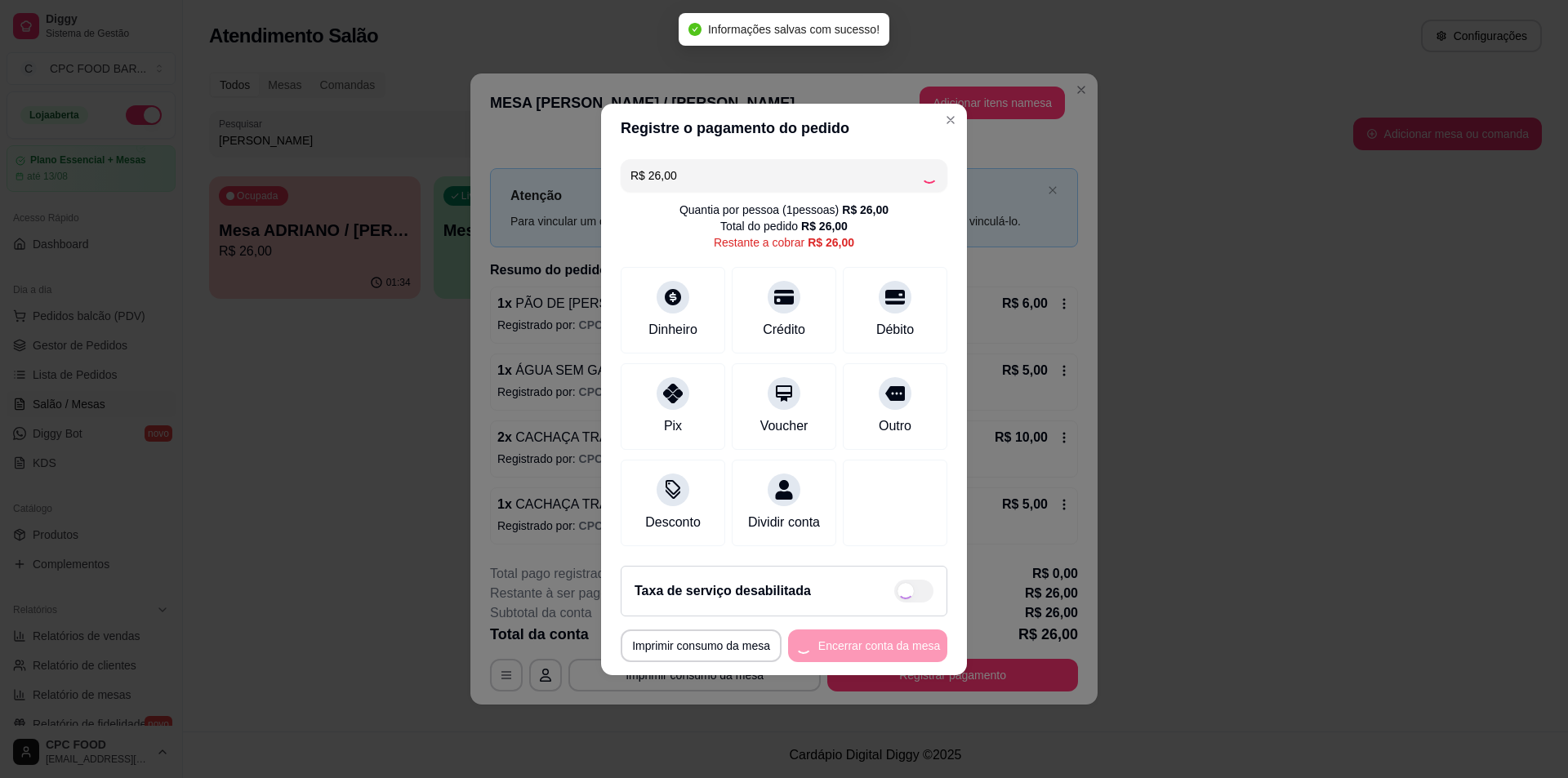
type input "R$ 0,00"
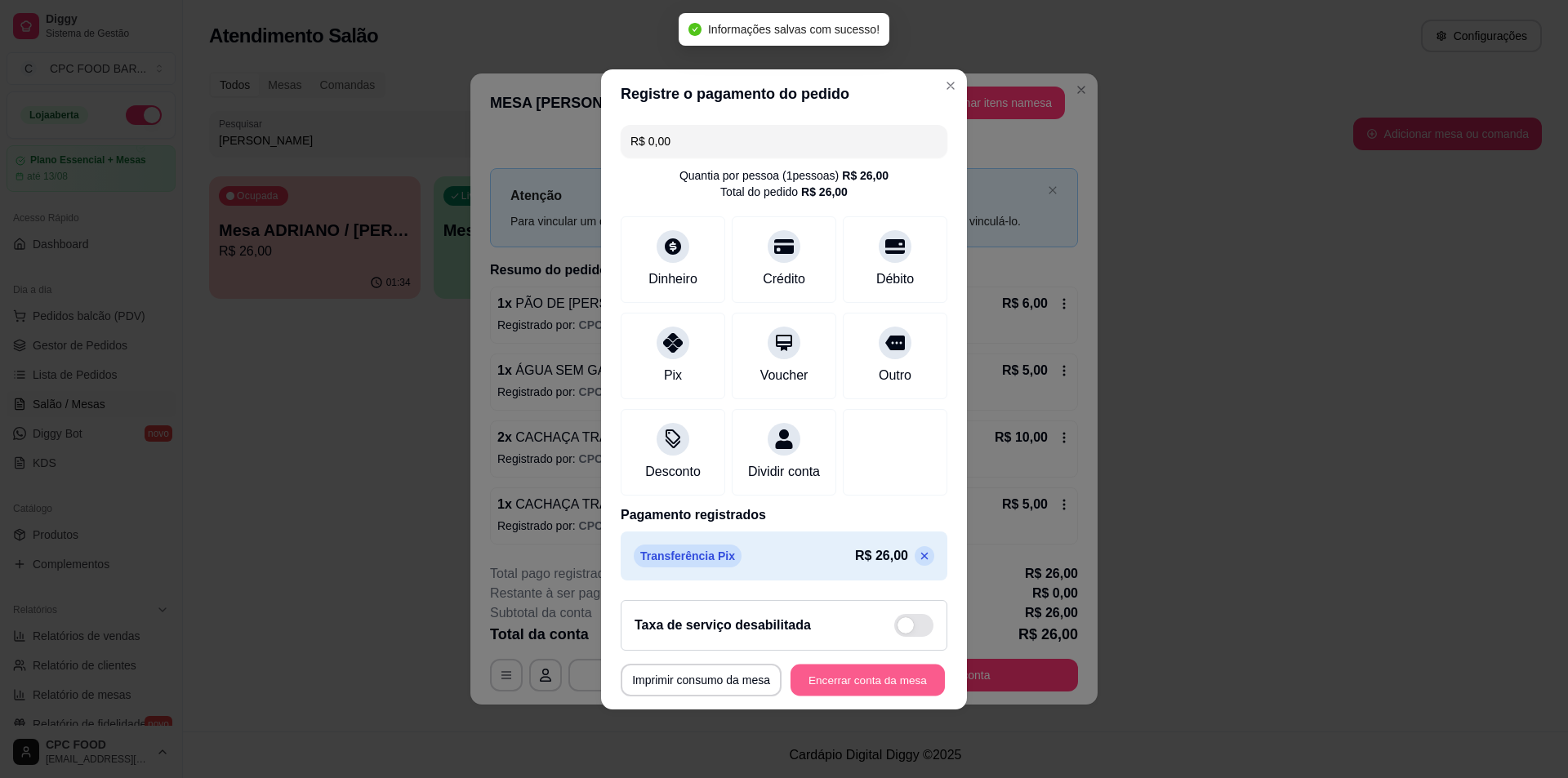
click at [860, 692] on button "Encerrar conta da mesa" at bounding box center [868, 680] width 154 height 32
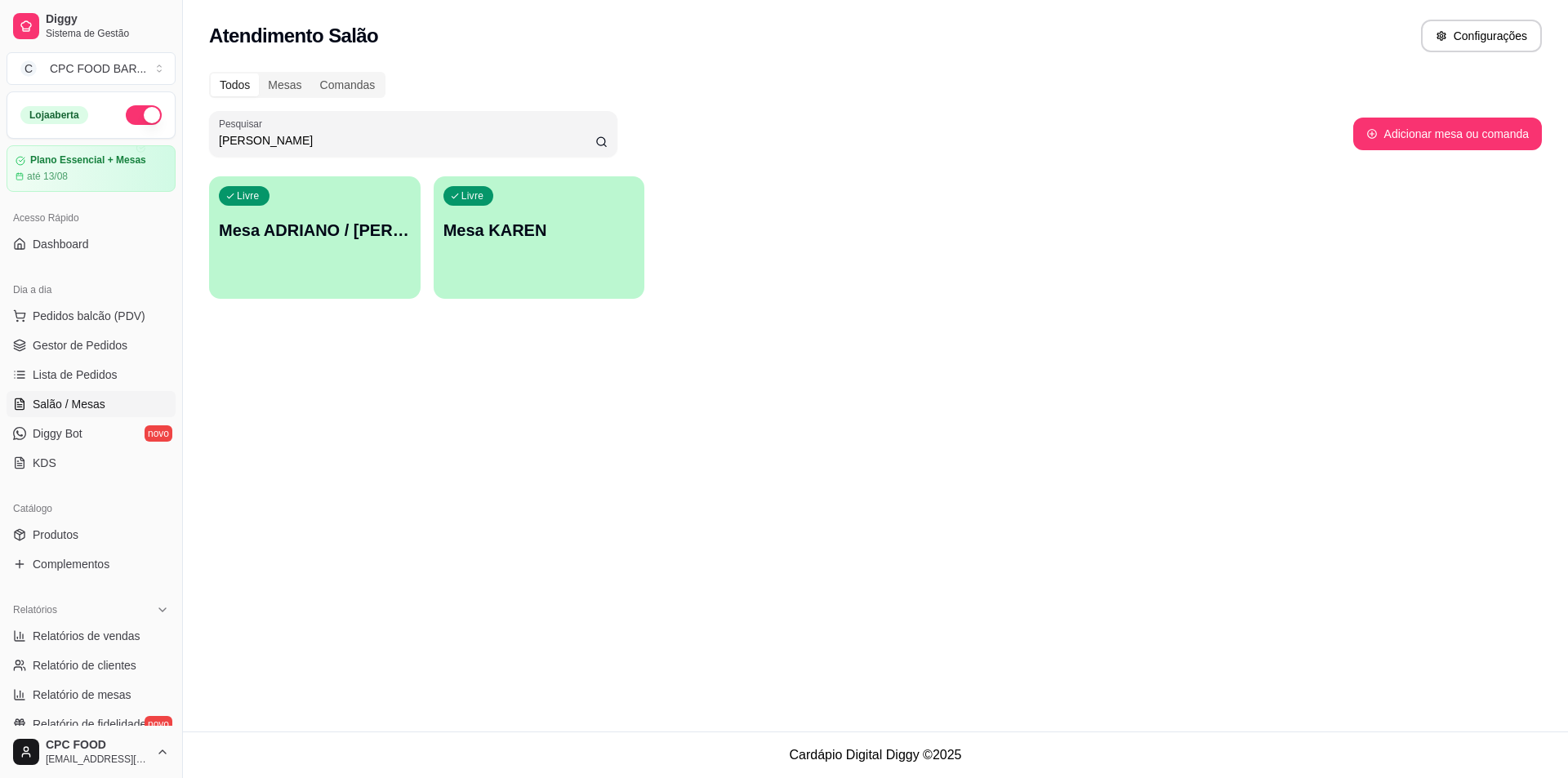
click at [1080, 323] on div "Atendimento Salão Configurações Todos Mesas Comandas Pesquisar karen Adicionar …" at bounding box center [875, 365] width 1385 height 731
click at [68, 313] on span "Pedidos balcão (PDV)" at bounding box center [89, 316] width 112 height 16
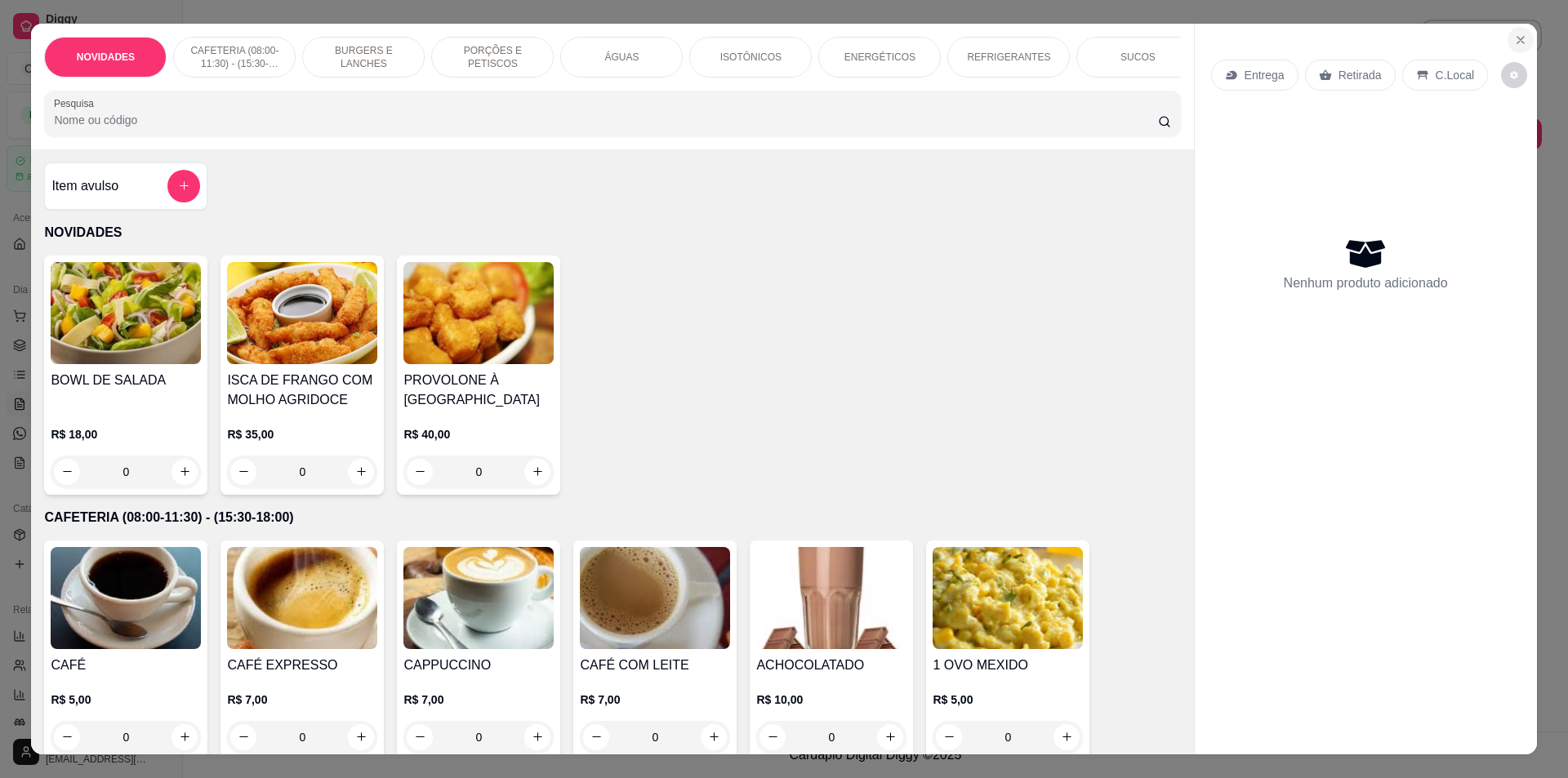
click at [1514, 37] on icon "Close" at bounding box center [1520, 40] width 13 height 13
